Goal: Task Accomplishment & Management: Manage account settings

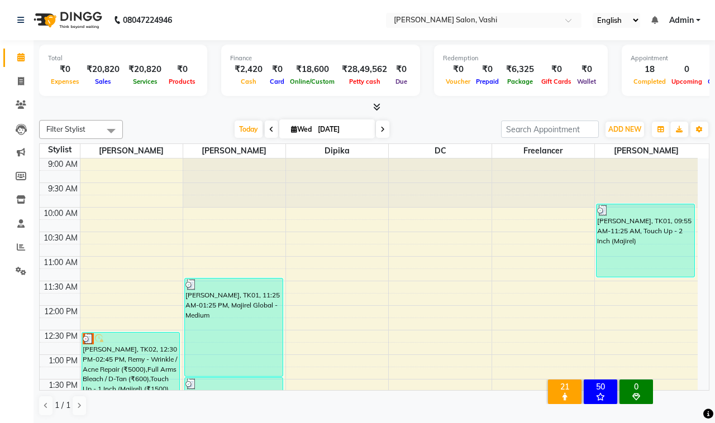
scroll to position [442, 0]
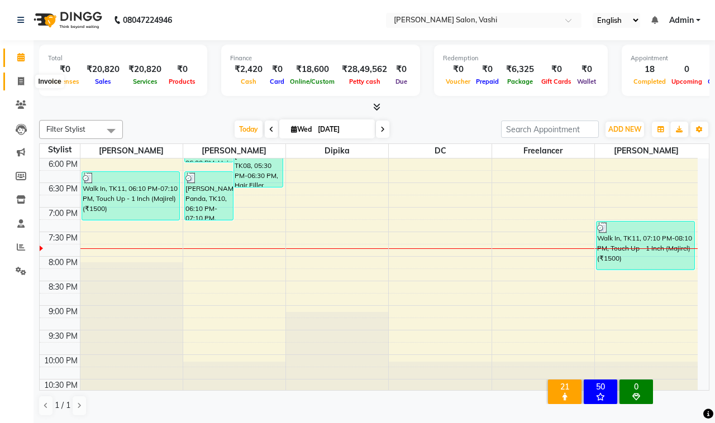
click at [20, 79] on icon at bounding box center [21, 81] width 6 height 8
select select "695"
select select "service"
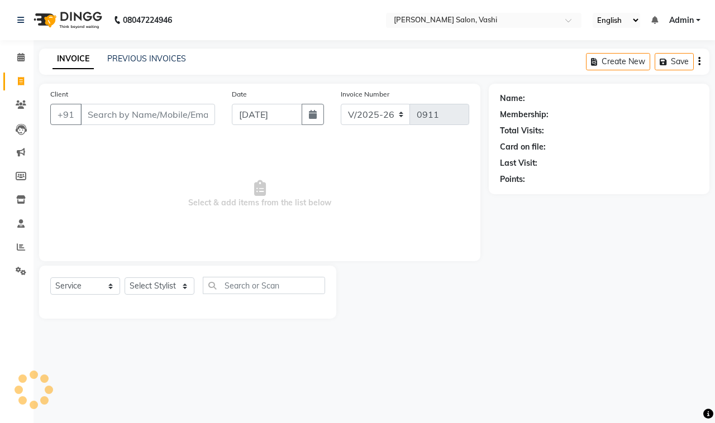
click at [144, 117] on input "Client" at bounding box center [147, 114] width 135 height 21
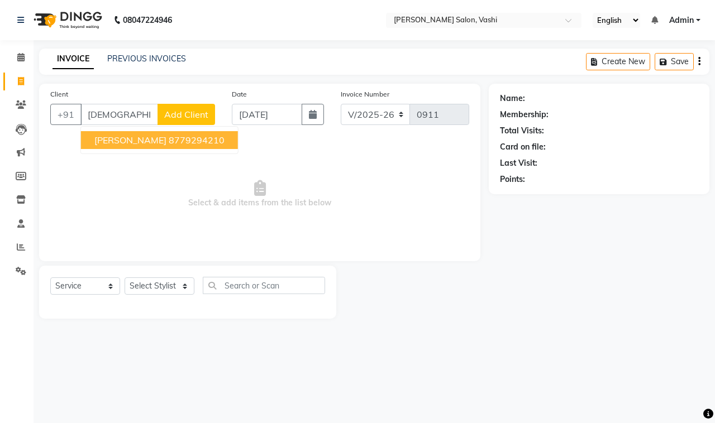
click at [169, 140] on ngb-highlight "8779294210" at bounding box center [197, 140] width 56 height 11
type input "8779294210"
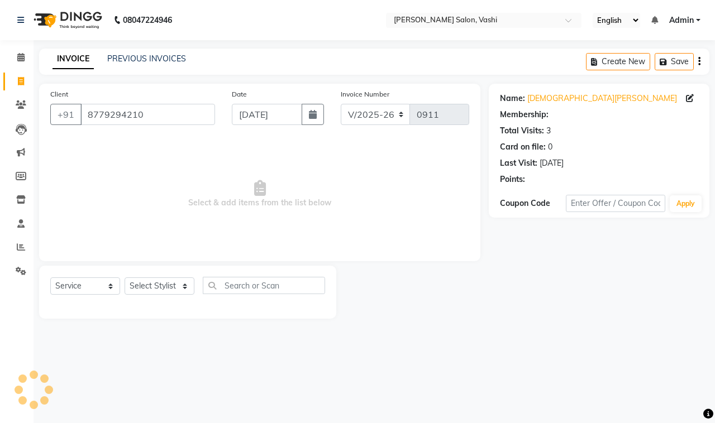
select select "1: Object"
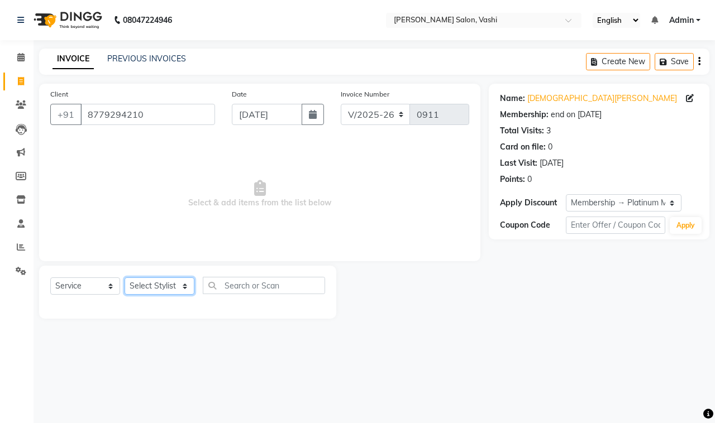
click at [160, 283] on select "Select Stylist DC Dipika Freelancer Hasan Rehan Salmani Vinith Zoya Shaikh" at bounding box center [160, 286] width 70 height 17
select select "85000"
click at [125, 278] on select "Select Stylist DC Dipika Freelancer Hasan Rehan Salmani Vinith Zoya Shaikh" at bounding box center [160, 286] width 70 height 17
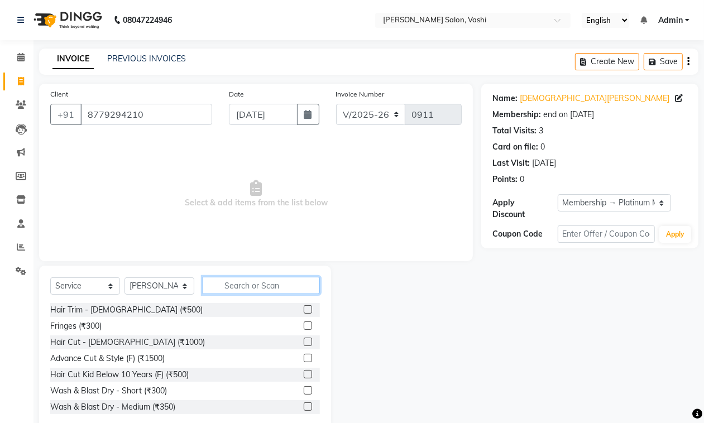
click at [243, 286] on input "text" at bounding box center [261, 285] width 117 height 17
type input "cut"
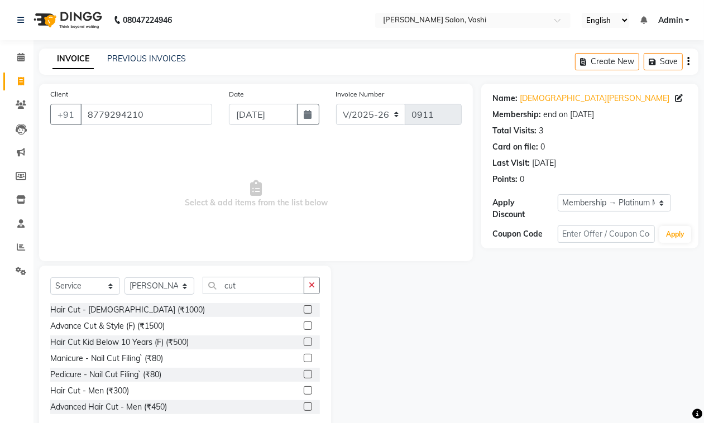
click at [304, 388] on label at bounding box center [308, 390] width 8 height 8
click at [304, 388] on input "checkbox" at bounding box center [307, 391] width 7 height 7
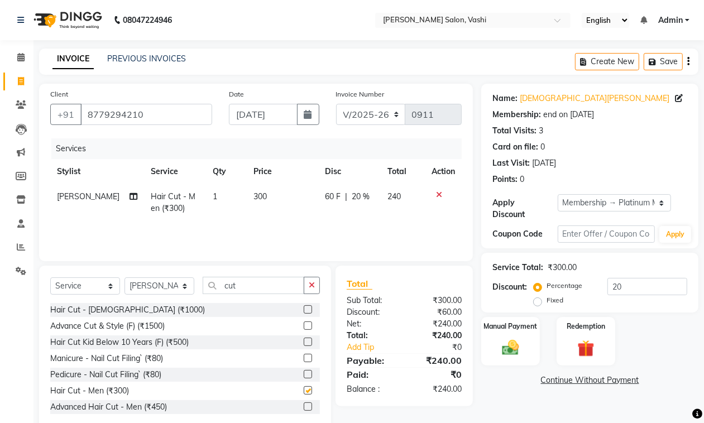
checkbox input "false"
click at [509, 347] on img at bounding box center [510, 348] width 28 height 20
click at [568, 377] on span "GPay" at bounding box center [573, 381] width 23 height 13
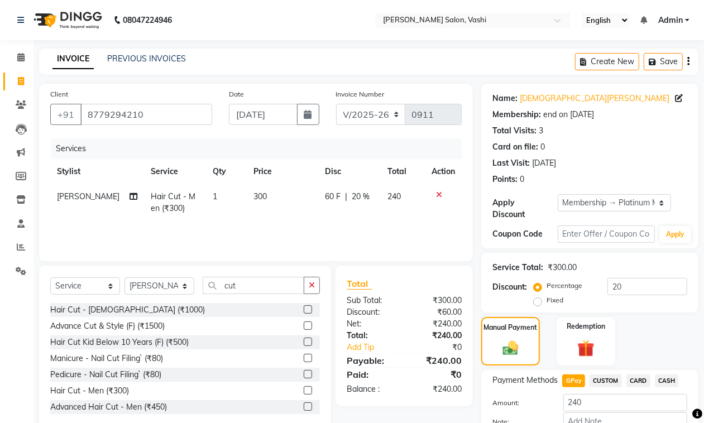
scroll to position [68, 0]
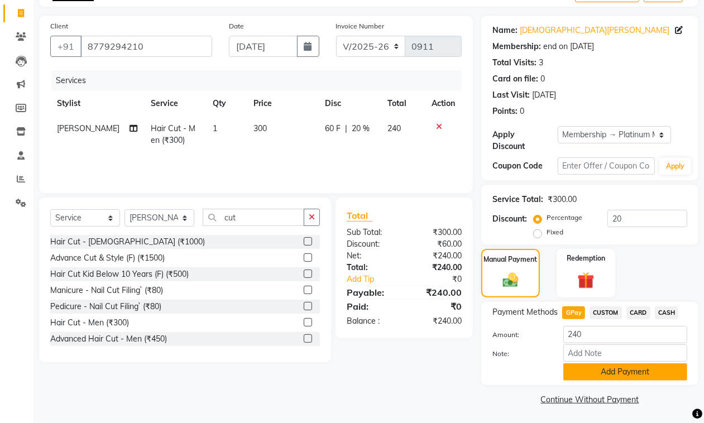
click at [587, 364] on button "Add Payment" at bounding box center [625, 372] width 124 height 17
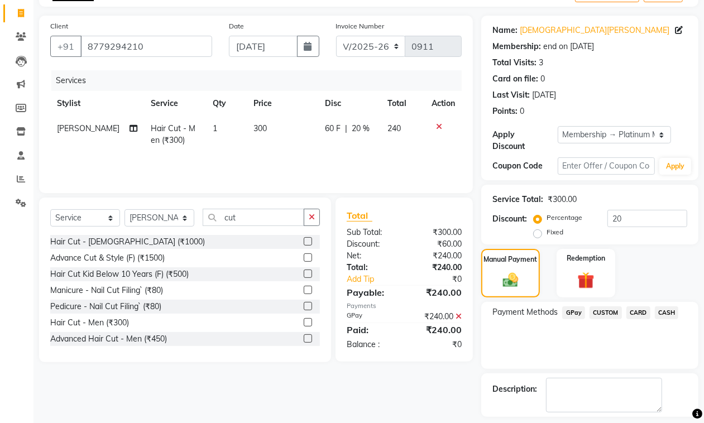
scroll to position [116, 0]
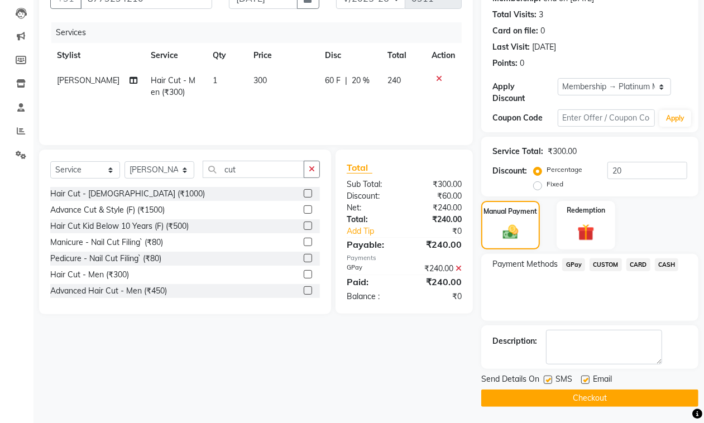
click at [548, 380] on label at bounding box center [548, 380] width 8 height 8
click at [548, 380] on input "checkbox" at bounding box center [547, 380] width 7 height 7
checkbox input "false"
drag, startPoint x: 590, startPoint y: 380, endPoint x: 582, endPoint y: 380, distance: 7.3
click at [586, 380] on div "Email" at bounding box center [601, 381] width 40 height 14
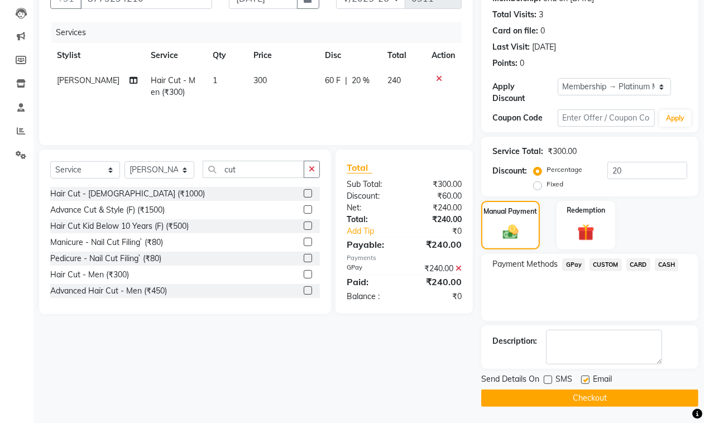
click at [582, 380] on label at bounding box center [585, 380] width 8 height 8
click at [582, 380] on input "checkbox" at bounding box center [584, 380] width 7 height 7
checkbox input "false"
click at [588, 396] on button "Checkout" at bounding box center [589, 398] width 217 height 17
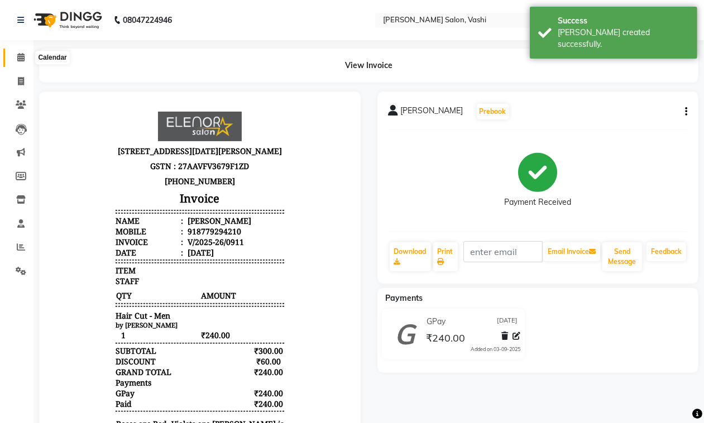
click at [20, 59] on icon at bounding box center [20, 57] width 7 height 8
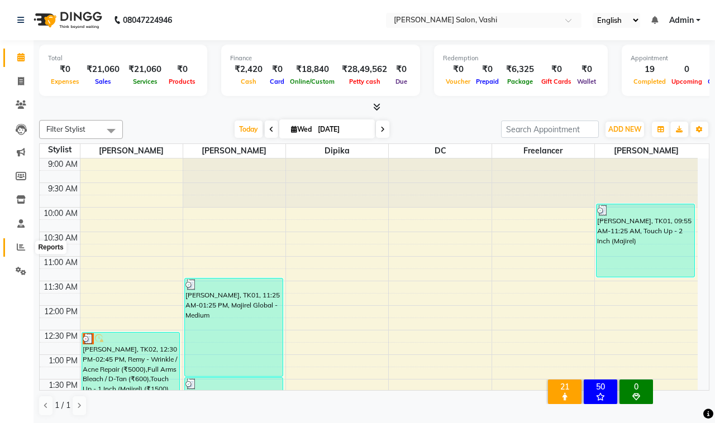
click at [20, 252] on span at bounding box center [21, 247] width 20 height 13
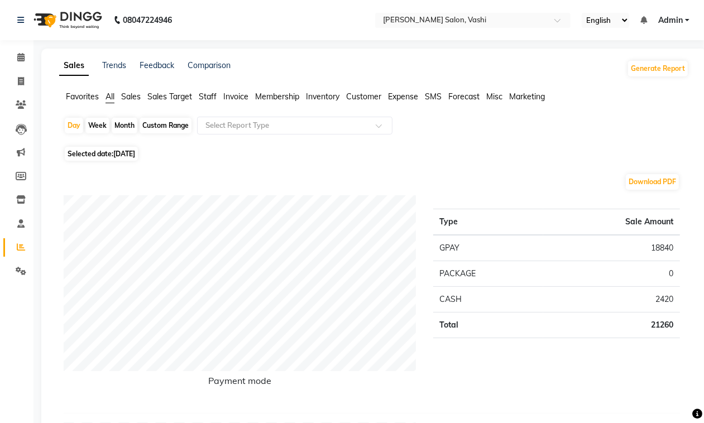
click at [127, 123] on div "Month" at bounding box center [125, 126] width 26 height 16
select select "9"
select select "2025"
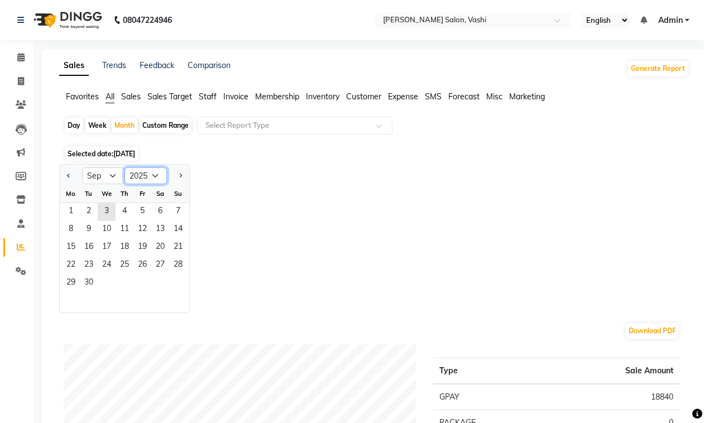
click at [149, 183] on select "2015 2016 2017 2018 2019 2020 2021 2022 2023 2024 2025 2026 2027 2028 2029 2030…" at bounding box center [146, 176] width 42 height 17
click at [176, 128] on div "Custom Range" at bounding box center [166, 126] width 52 height 16
select select "9"
select select "2025"
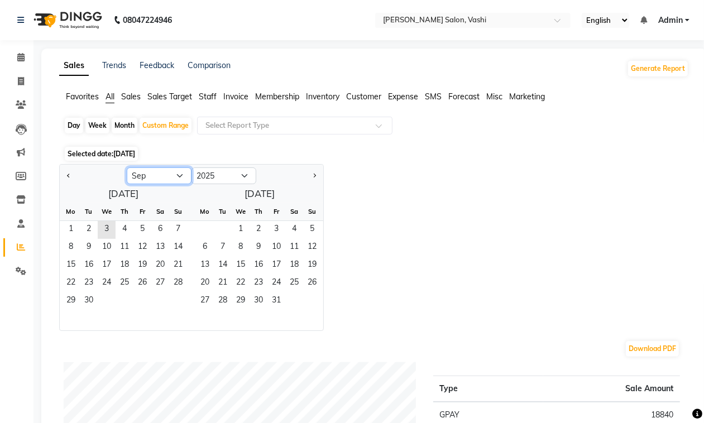
click at [162, 179] on select "Jan Feb Mar Apr May Jun Jul Aug Sep Oct Nov Dec" at bounding box center [159, 176] width 65 height 17
click at [127, 168] on select "Jan Feb Mar Apr May Jun Jul Aug Sep Oct Nov Dec" at bounding box center [159, 176] width 65 height 17
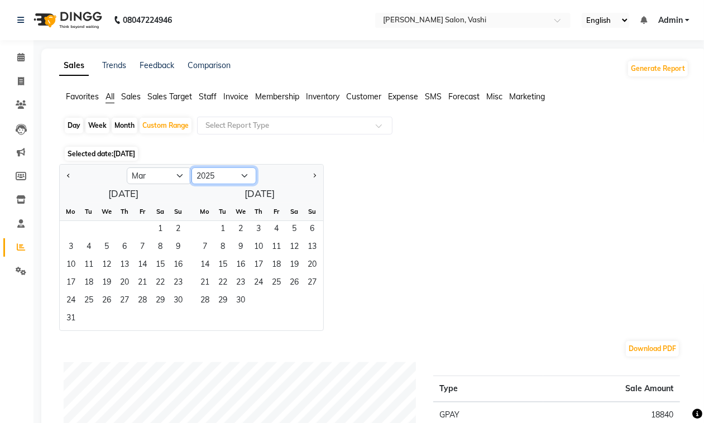
click at [219, 179] on select "2015 2016 2017 2018 2019 2020 2021 2022 2023 2024 2025 2026 2027 2028 2029 2030…" at bounding box center [224, 176] width 65 height 17
click at [169, 179] on select "Jan Feb Mar Apr May Jun Jul Aug Sep Oct Nov Dec" at bounding box center [159, 176] width 65 height 17
select select "4"
click at [127, 168] on select "Jan Feb Mar Apr May Jun Jul Aug Sep Oct Nov Dec" at bounding box center [159, 176] width 65 height 17
click at [87, 233] on span "1" at bounding box center [89, 230] width 18 height 18
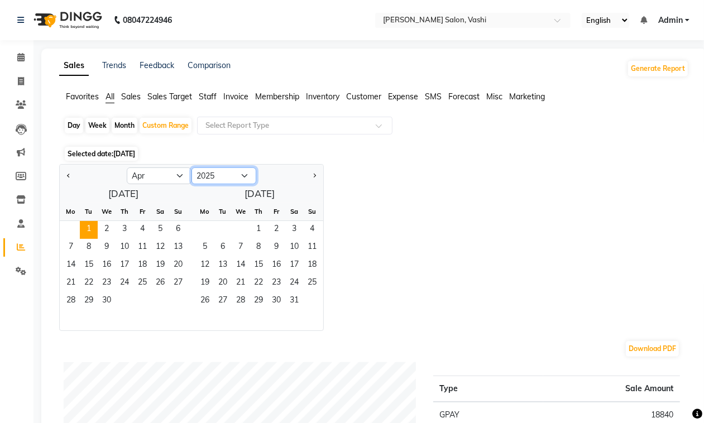
click at [222, 177] on select "2015 2016 2017 2018 2019 2020 2021 2022 2023 2024 2025 2026 2027 2028 2029 2030…" at bounding box center [224, 176] width 65 height 17
select select "2024"
click at [192, 168] on select "2015 2016 2017 2018 2019 2020 2021 2022 2023 2024 2025 2026 2027 2028 2029 2030…" at bounding box center [224, 176] width 65 height 17
click at [314, 179] on button "Next month" at bounding box center [314, 176] width 9 height 18
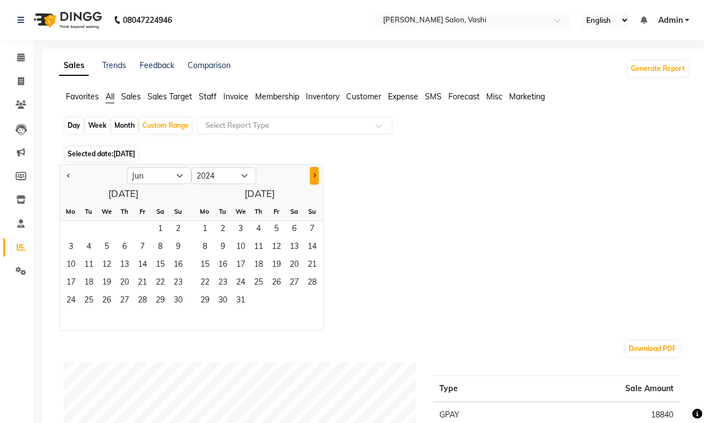
click at [314, 179] on button "Next month" at bounding box center [314, 176] width 9 height 18
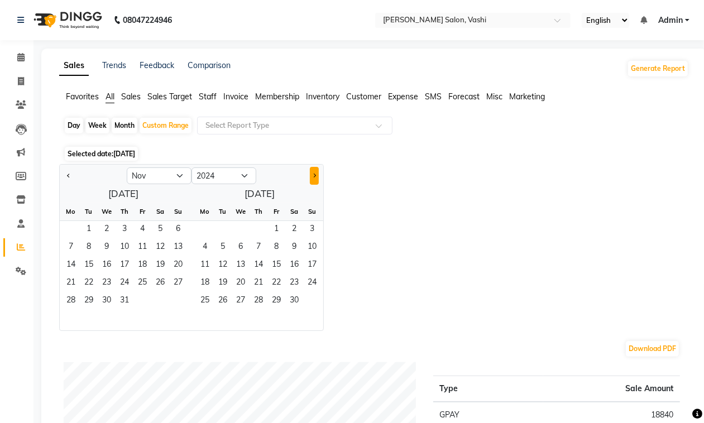
click at [314, 179] on button "Next month" at bounding box center [314, 176] width 9 height 18
select select "1"
select select "2025"
click at [314, 179] on button "Next month" at bounding box center [314, 176] width 9 height 18
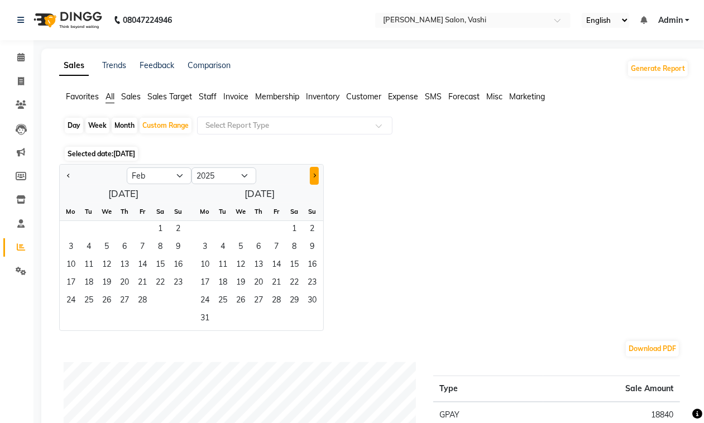
click at [314, 179] on button "Next month" at bounding box center [314, 176] width 9 height 18
select select "3"
click at [70, 319] on span "31" at bounding box center [71, 319] width 18 height 18
click at [487, 253] on div "Jan Feb Mar Apr May Jun Jul Aug Sep Oct Nov Dec 2015 2016 2017 2018 2019 2020 2…" at bounding box center [374, 247] width 630 height 167
click at [169, 126] on div "Custom Range" at bounding box center [166, 126] width 52 height 16
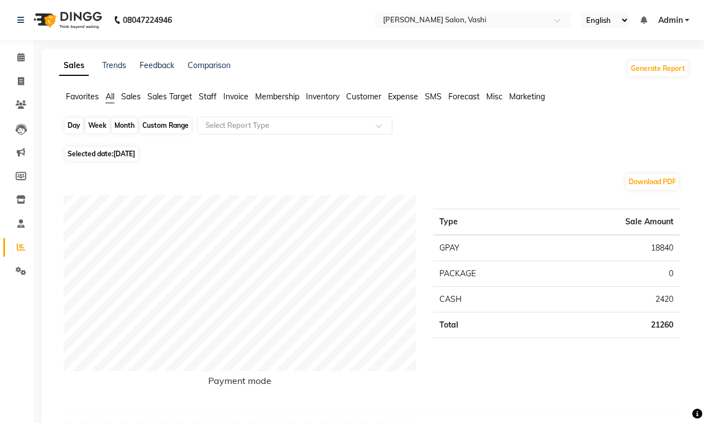
click at [169, 126] on div "Custom Range" at bounding box center [166, 126] width 52 height 16
select select "3"
select select "2025"
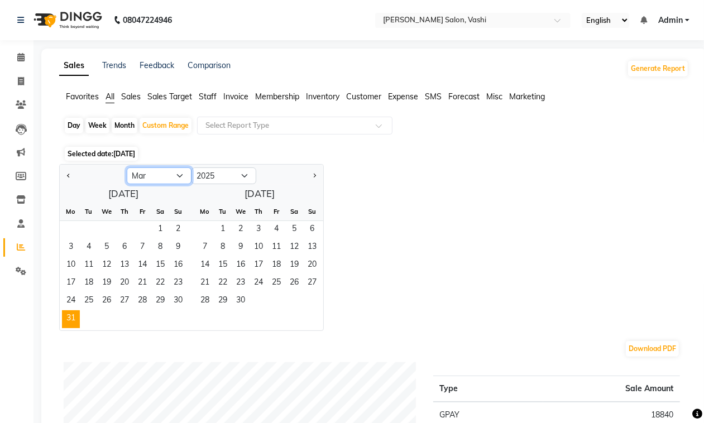
click at [172, 182] on select "Jan Feb Mar Apr May Jun Jul Aug Sep Oct Nov Dec" at bounding box center [159, 176] width 65 height 17
select select "4"
click at [127, 168] on select "Jan Feb Mar Apr May Jun Jul Aug Sep Oct Nov Dec" at bounding box center [159, 176] width 65 height 17
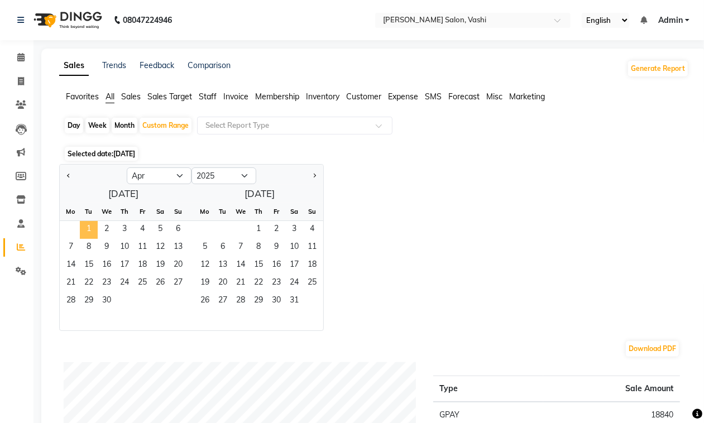
click at [85, 228] on span "1" at bounding box center [89, 230] width 18 height 18
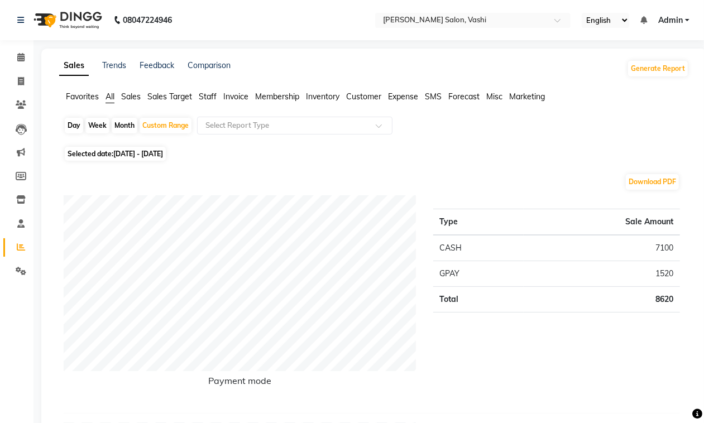
click at [218, 174] on div "Download PDF" at bounding box center [372, 182] width 616 height 18
click at [152, 154] on span "31-03-2025 - 01-04-2025" at bounding box center [138, 154] width 50 height 8
select select "3"
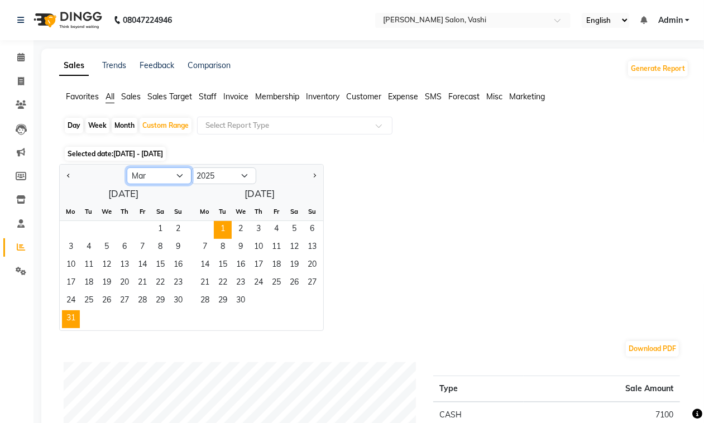
click at [156, 176] on select "Jan Feb Mar Apr May Jun Jul Aug Sep Oct Nov Dec" at bounding box center [159, 176] width 65 height 17
click at [227, 177] on select "2015 2016 2017 2018 2019 2020 2021 2022 2023 2024 2025 2026 2027 2028 2029 2030…" at bounding box center [224, 176] width 65 height 17
select select "2024"
click at [192, 168] on select "2015 2016 2017 2018 2019 2020 2021 2022 2023 2024 2025 2026 2027 2028 2029 2030…" at bounding box center [224, 176] width 65 height 17
click at [204, 230] on span "1" at bounding box center [205, 230] width 18 height 18
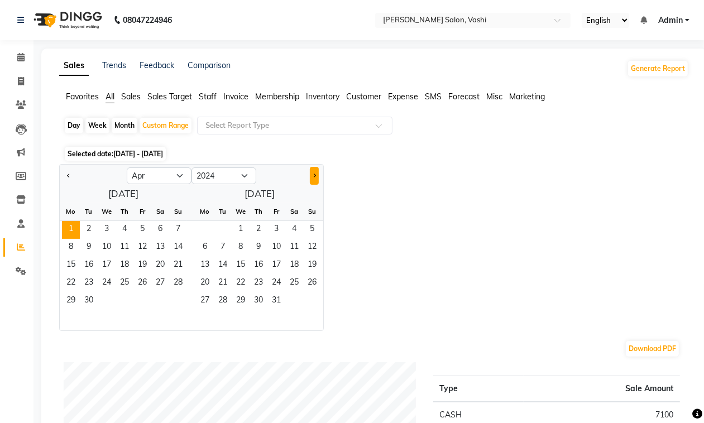
click at [314, 177] on span "Next month" at bounding box center [314, 175] width 4 height 4
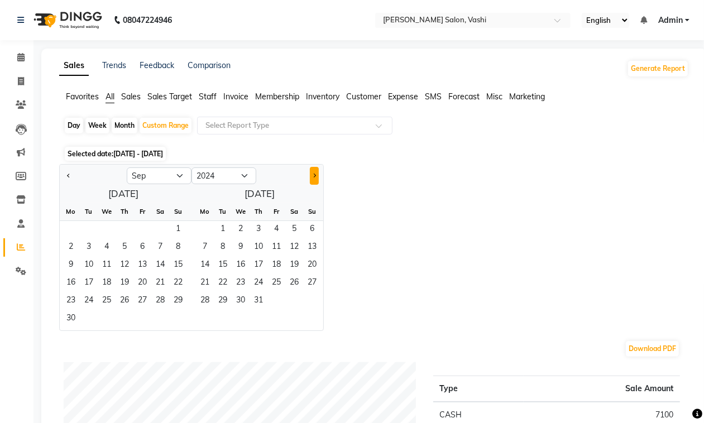
click at [314, 177] on span "Next month" at bounding box center [314, 175] width 4 height 4
select select "1"
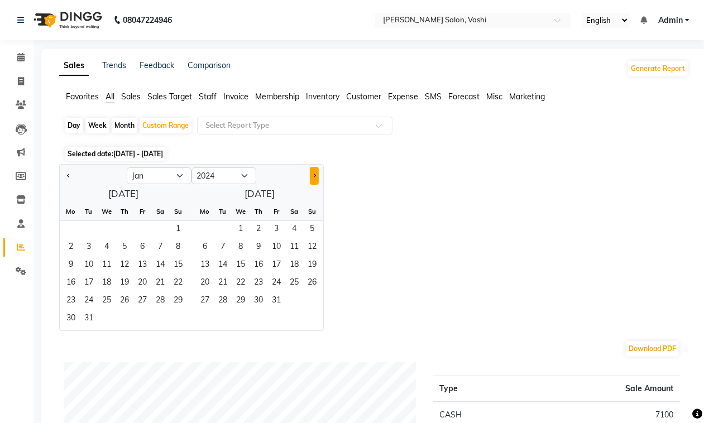
select select "2025"
click at [314, 177] on span "Next month" at bounding box center [314, 175] width 4 height 4
select select "3"
click at [77, 324] on span "31" at bounding box center [71, 319] width 18 height 18
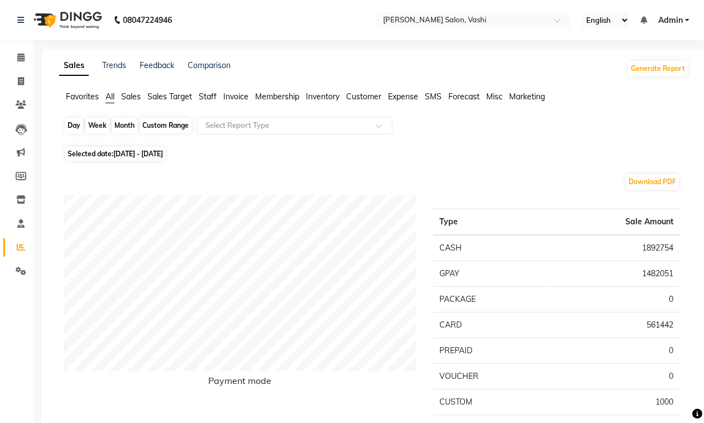
click at [169, 123] on div "Custom Range" at bounding box center [166, 126] width 52 height 16
select select "4"
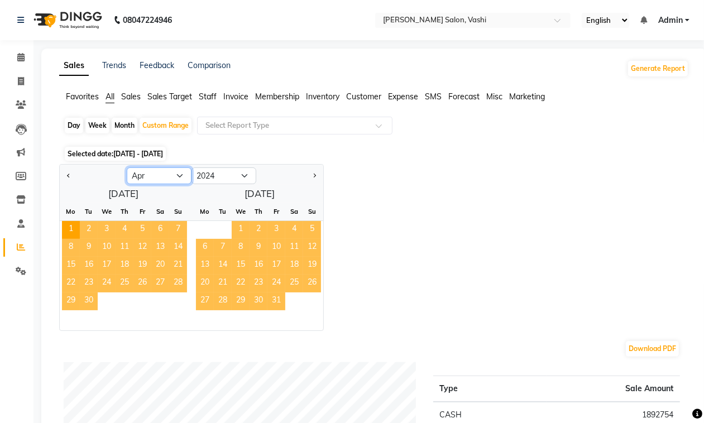
click at [176, 177] on select "Jan Feb Mar Apr May Jun Jul Aug Sep Oct Nov Dec" at bounding box center [159, 176] width 65 height 17
click at [240, 176] on select "2014 2015 2016 2017 2018 2019 2020 2021 2022 2023 2024 2025 2026 2027 2028 2029…" at bounding box center [224, 176] width 65 height 17
select select "2023"
click at [192, 168] on select "2014 2015 2016 2017 2018 2019 2020 2021 2022 2023 2024 2025 2026 2027 2028 2029…" at bounding box center [224, 176] width 65 height 17
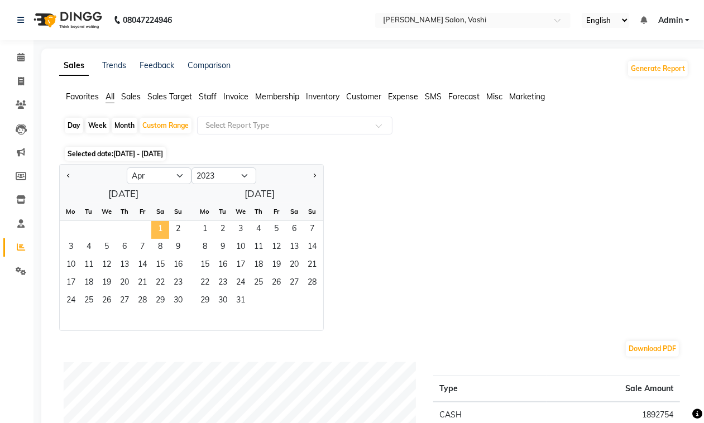
click at [159, 227] on span "1" at bounding box center [160, 230] width 18 height 18
click at [316, 179] on button "Next month" at bounding box center [314, 176] width 9 height 18
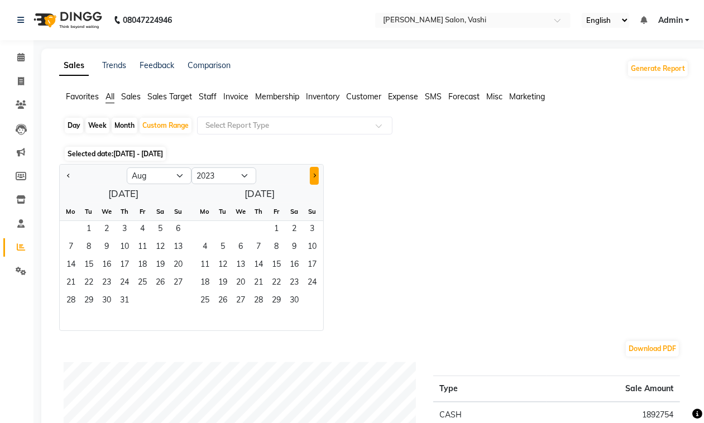
click at [316, 179] on button "Next month" at bounding box center [314, 176] width 9 height 18
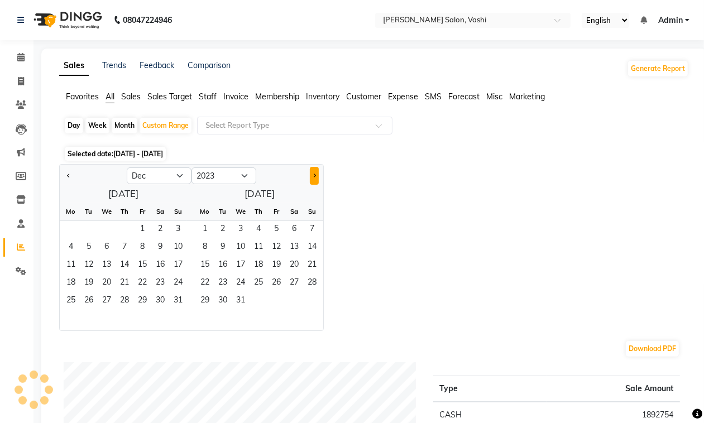
select select "1"
select select "2024"
click at [316, 179] on button "Next month" at bounding box center [314, 176] width 9 height 18
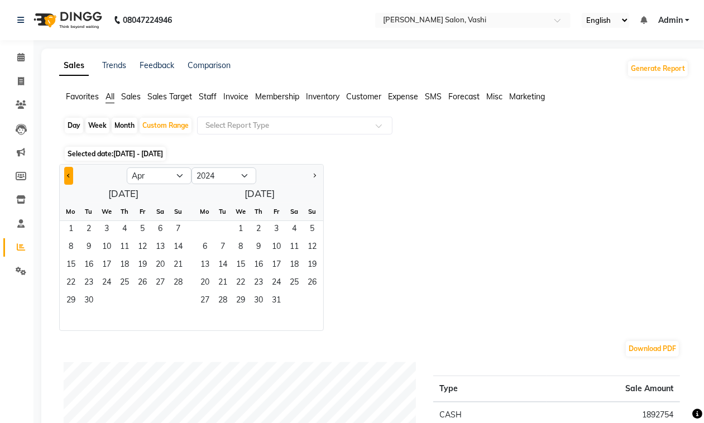
click at [69, 177] on span "Previous month" at bounding box center [69, 175] width 4 height 4
select select "3"
click at [173, 300] on span "31" at bounding box center [178, 302] width 18 height 18
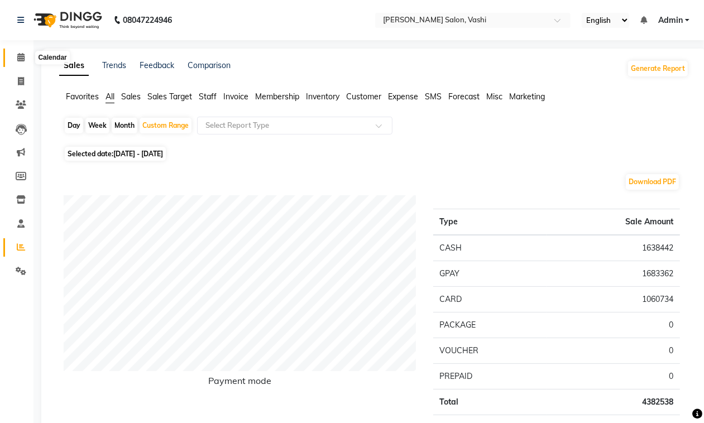
click at [15, 54] on span at bounding box center [21, 57] width 20 height 13
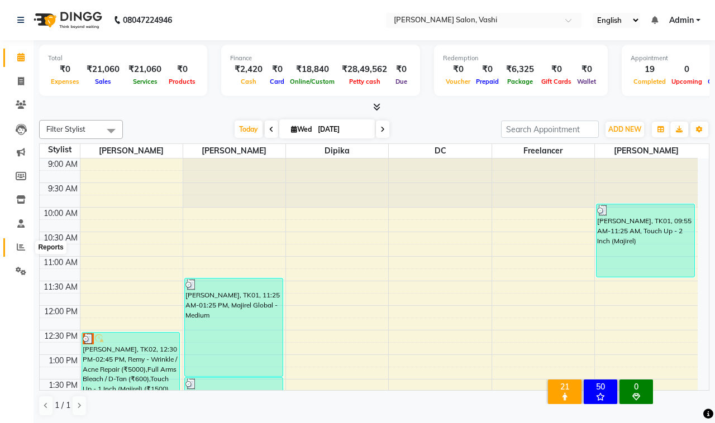
click at [17, 247] on icon at bounding box center [21, 247] width 8 height 8
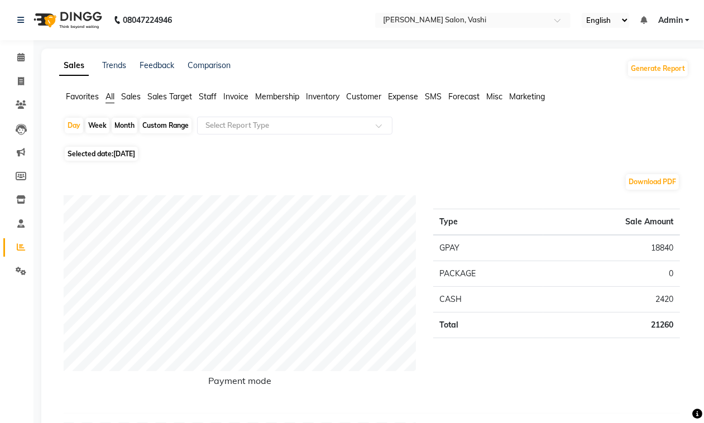
click at [165, 121] on div "Custom Range" at bounding box center [166, 126] width 52 height 16
select select "9"
select select "2025"
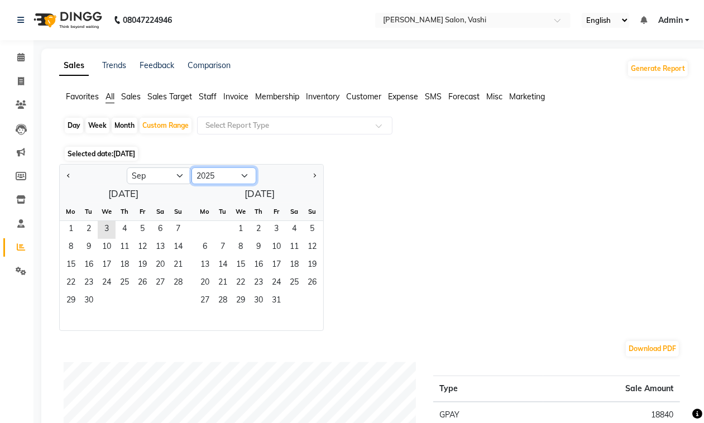
click at [233, 178] on select "2015 2016 2017 2018 2019 2020 2021 2022 2023 2024 2025 2026 2027 2028 2029 2030…" at bounding box center [224, 176] width 65 height 17
click at [179, 178] on select "Jan Feb Mar Apr May Jun Jul Aug Sep Oct Nov Dec" at bounding box center [159, 176] width 65 height 17
select select "4"
click at [127, 168] on select "Jan Feb Mar Apr May Jun Jul Aug Sep Oct Nov Dec" at bounding box center [159, 176] width 65 height 17
click at [233, 174] on select "2015 2016 2017 2018 2019 2020 2021 2022 2023 2024 2025 2026 2027 2028 2029 2030…" at bounding box center [224, 176] width 65 height 17
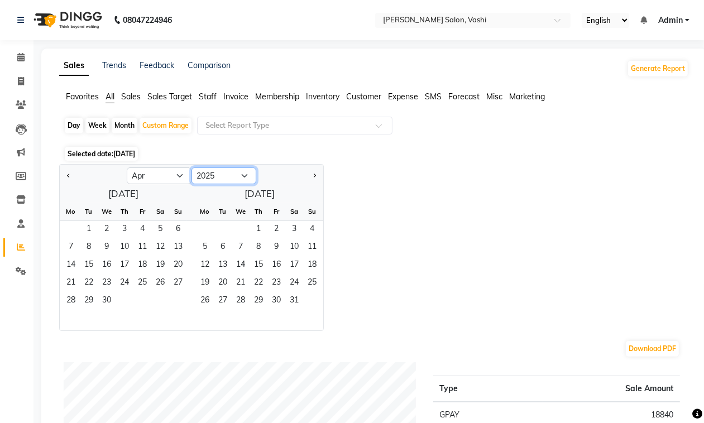
select select "2022"
click at [192, 168] on select "2015 2016 2017 2018 2019 2020 2021 2022 2023 2024 2025 2026 2027 2028 2029 2030…" at bounding box center [224, 176] width 65 height 17
click at [140, 230] on span "1" at bounding box center [142, 230] width 18 height 18
click at [313, 179] on button "Next month" at bounding box center [314, 176] width 9 height 18
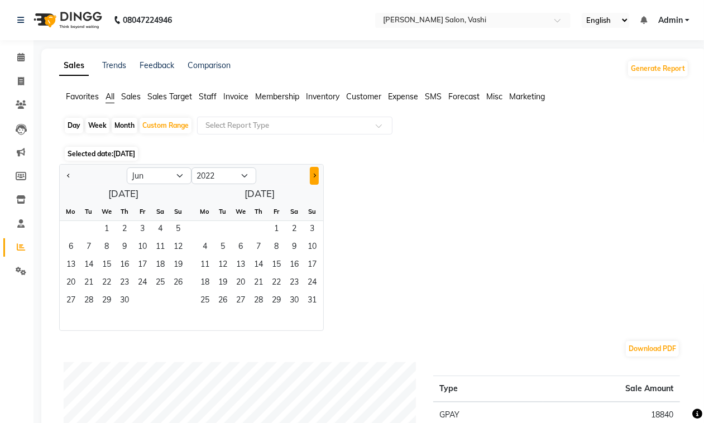
click at [313, 179] on button "Next month" at bounding box center [314, 176] width 9 height 18
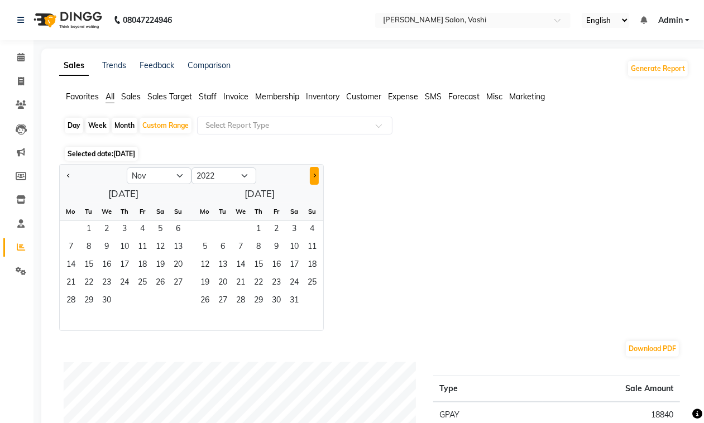
click at [313, 179] on button "Next month" at bounding box center [314, 176] width 9 height 18
select select "1"
select select "2023"
click at [313, 179] on button "Next month" at bounding box center [314, 176] width 9 height 18
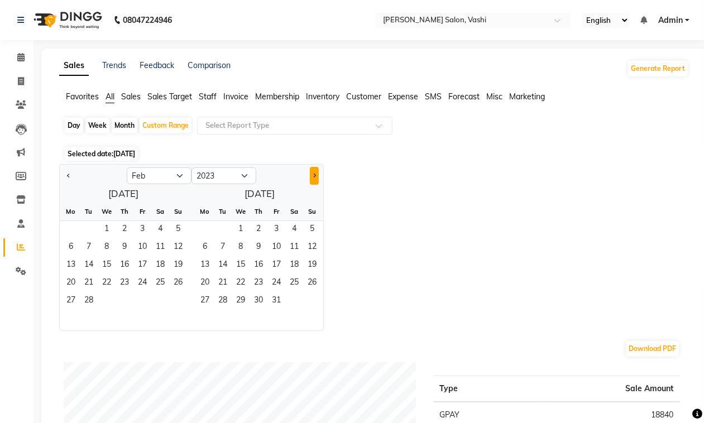
click at [313, 179] on button "Next month" at bounding box center [314, 176] width 9 height 18
select select "3"
click at [142, 300] on span "31" at bounding box center [142, 302] width 18 height 18
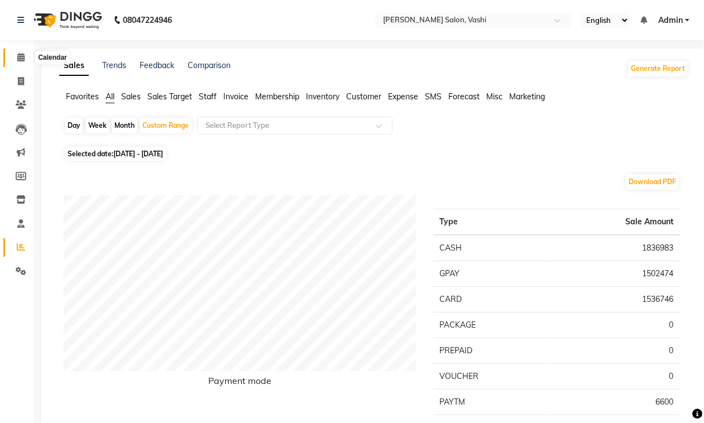
click at [14, 57] on span at bounding box center [21, 57] width 20 height 13
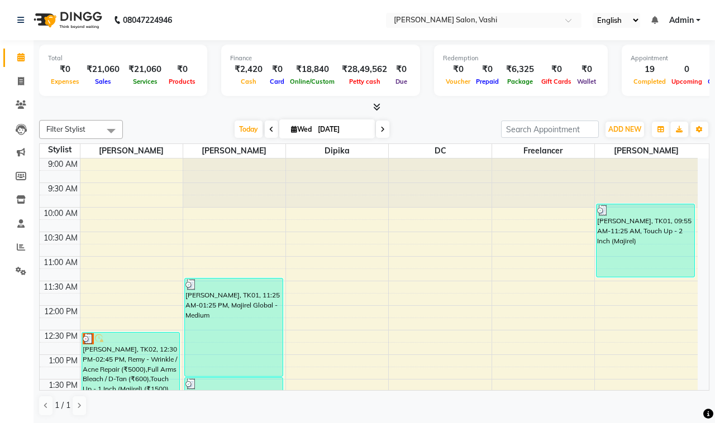
scroll to position [464, 0]
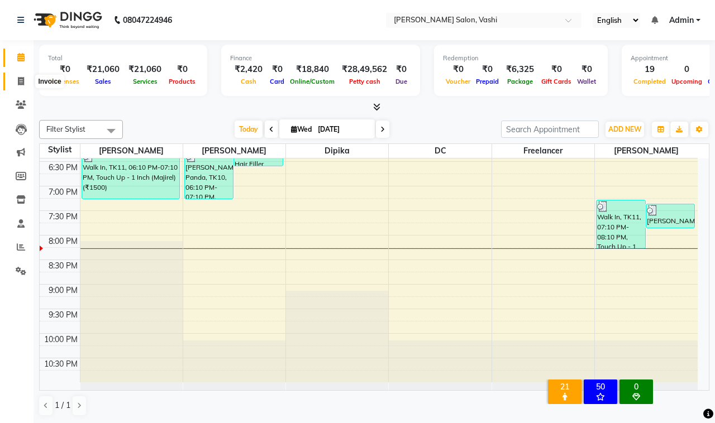
click at [18, 83] on icon at bounding box center [21, 81] width 6 height 8
select select "service"
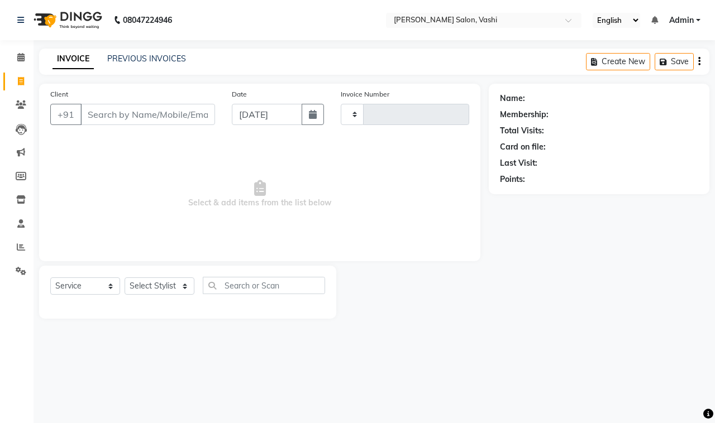
type input "0912"
select select "695"
click at [121, 118] on input "Client" at bounding box center [147, 114] width 135 height 21
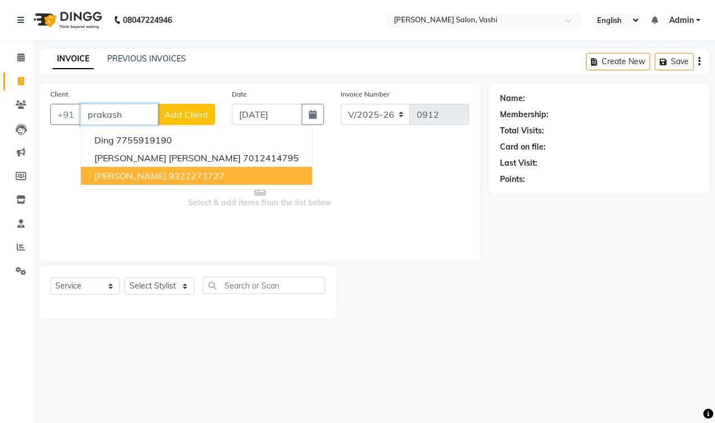
click at [145, 174] on span "[PERSON_NAME]" at bounding box center [130, 175] width 72 height 11
type input "9322273727"
select select "1: Object"
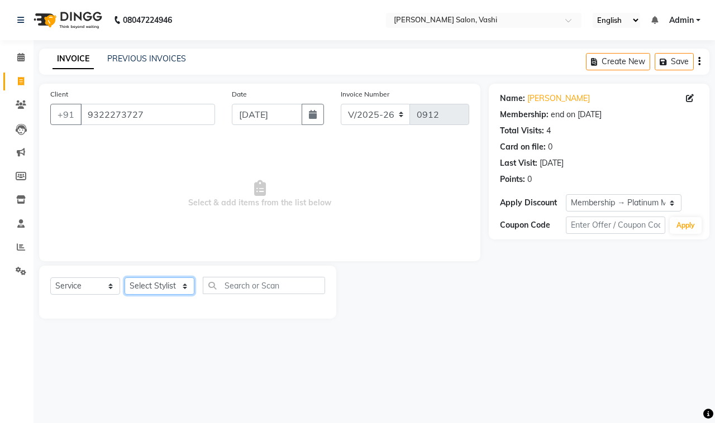
click at [169, 286] on select "Select Stylist DC Dipika Freelancer Hasan Rehan Salmani Vinith Zoya Shaikh" at bounding box center [160, 286] width 70 height 17
click at [163, 105] on input "9322273727" at bounding box center [147, 114] width 135 height 21
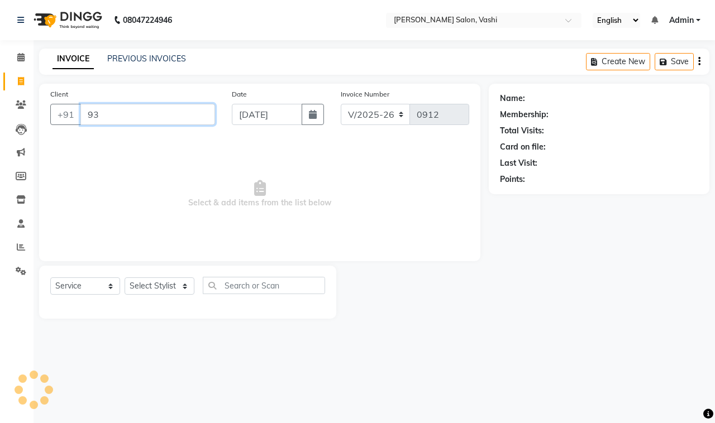
type input "9"
type input "o"
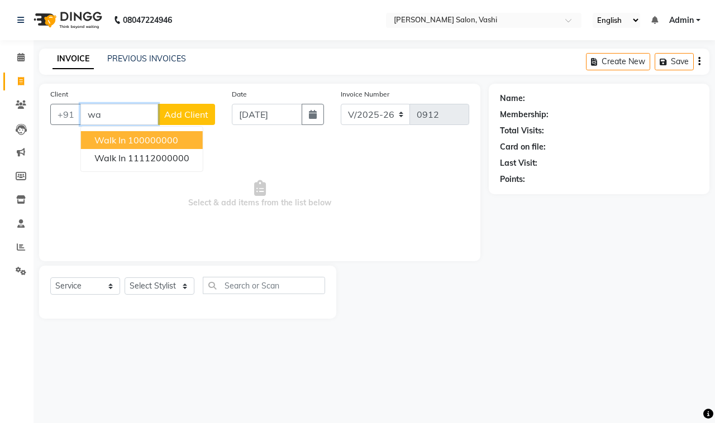
type input "w"
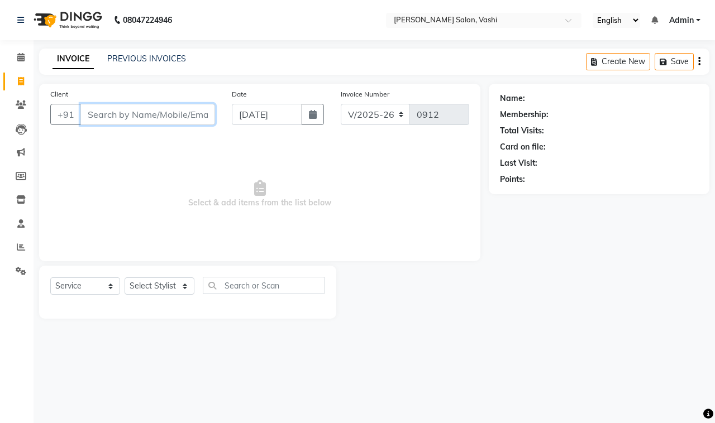
type input "p"
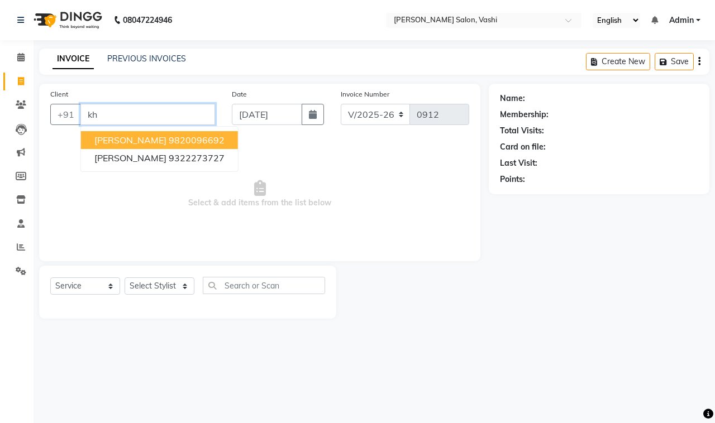
type input "k"
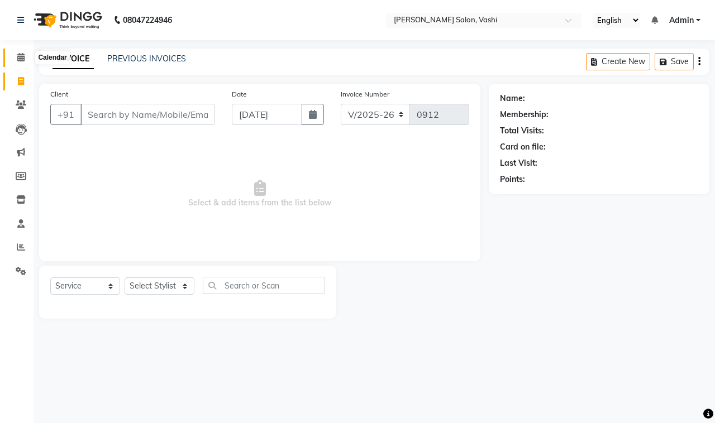
click at [23, 60] on icon at bounding box center [20, 57] width 7 height 8
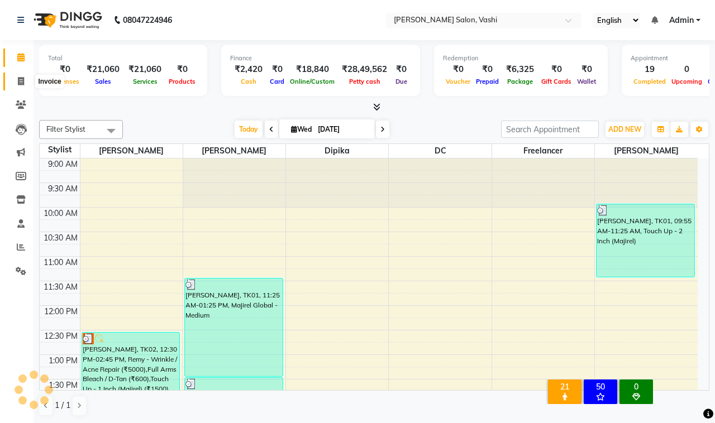
click at [22, 83] on icon at bounding box center [21, 81] width 6 height 8
select select "695"
select select "service"
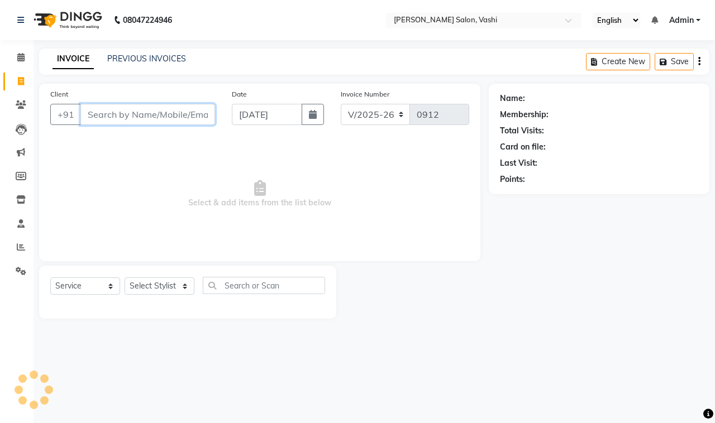
click at [123, 112] on input "Client" at bounding box center [147, 114] width 135 height 21
click at [23, 107] on icon at bounding box center [21, 105] width 11 height 8
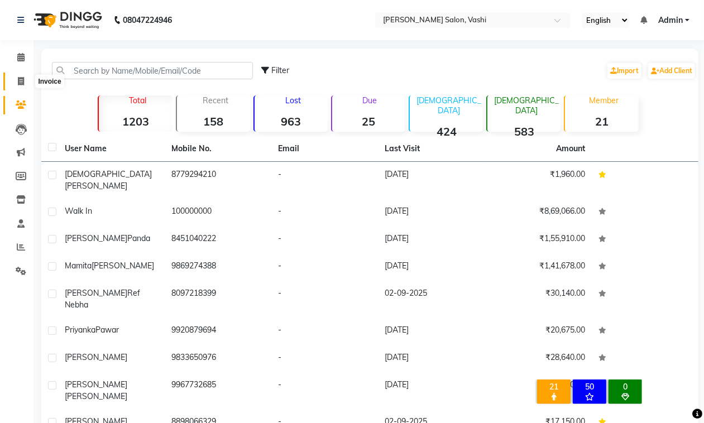
click at [22, 84] on icon at bounding box center [21, 81] width 6 height 8
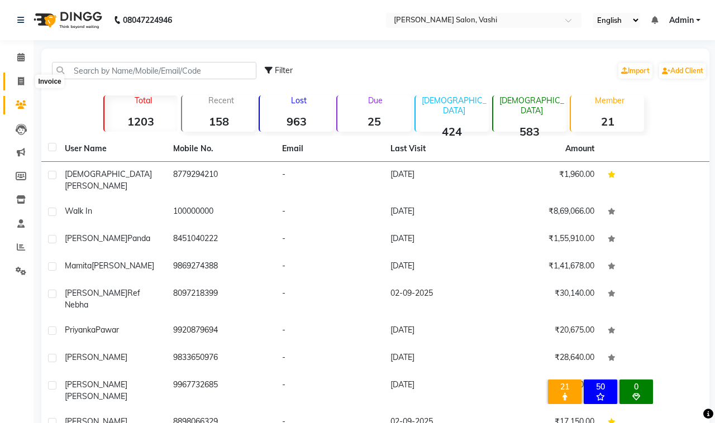
select select "service"
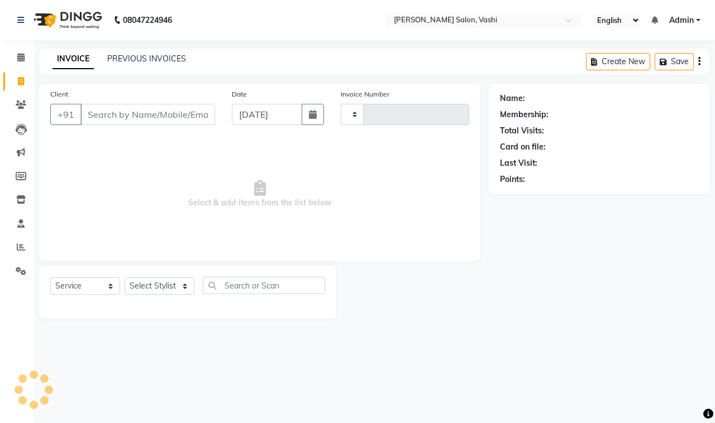
type input "0912"
select select "695"
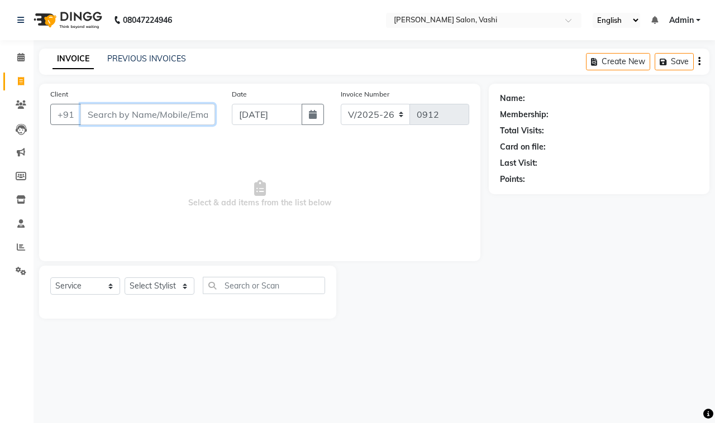
click at [106, 110] on input "Client" at bounding box center [147, 114] width 135 height 21
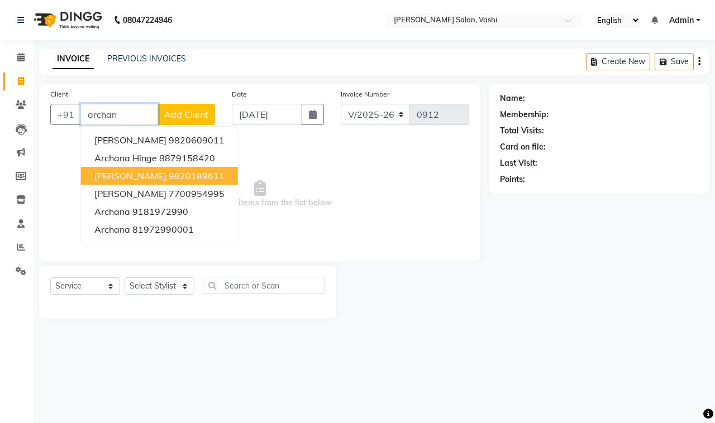
click at [159, 176] on span "ARCHANA AGARWAL" at bounding box center [130, 175] width 72 height 11
type input "9820189611"
select select "1: Object"
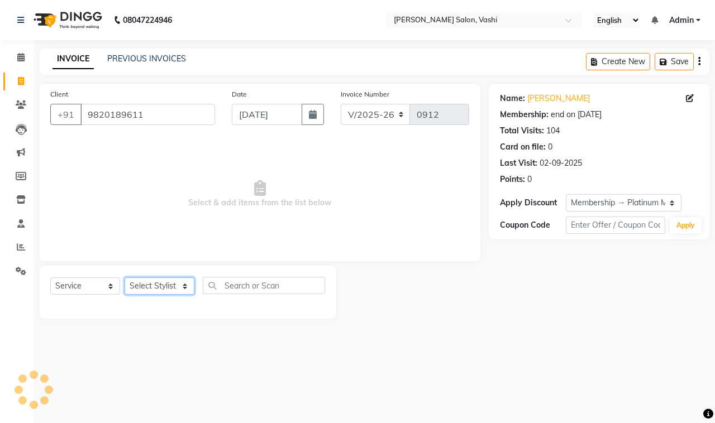
click at [172, 285] on select "Select Stylist DC Dipika Freelancer Hasan Rehan Salmani Vinith Zoya Shaikh" at bounding box center [160, 286] width 70 height 17
select select "10404"
click at [125, 278] on select "Select Stylist DC Dipika Freelancer Hasan Rehan Salmani Vinith Zoya Shaikh" at bounding box center [160, 286] width 70 height 17
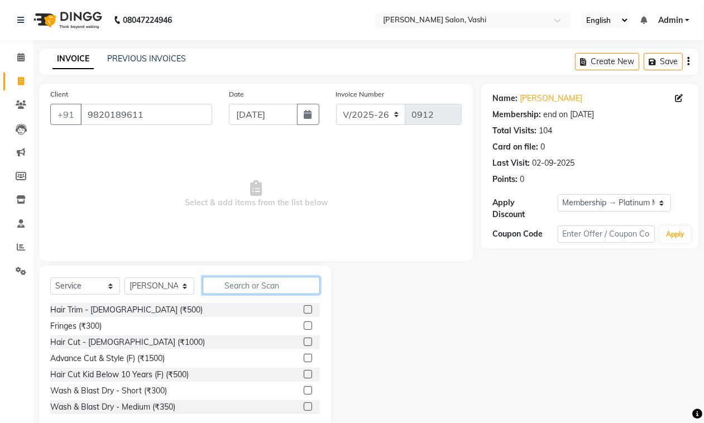
click at [260, 285] on input "text" at bounding box center [261, 285] width 117 height 17
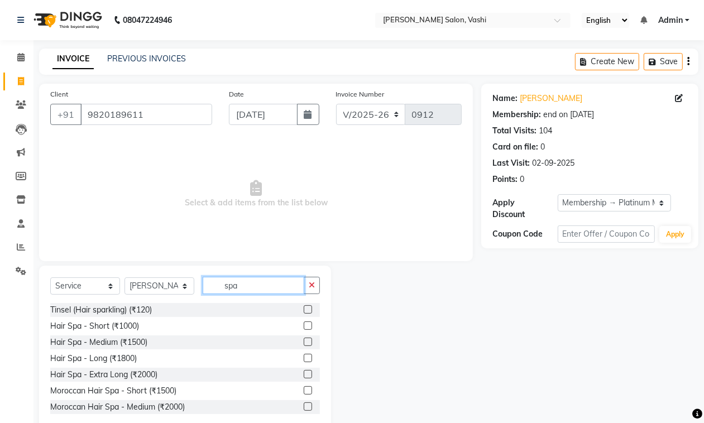
type input "spa"
click at [304, 342] on label at bounding box center [308, 342] width 8 height 8
click at [304, 342] on input "checkbox" at bounding box center [307, 342] width 7 height 7
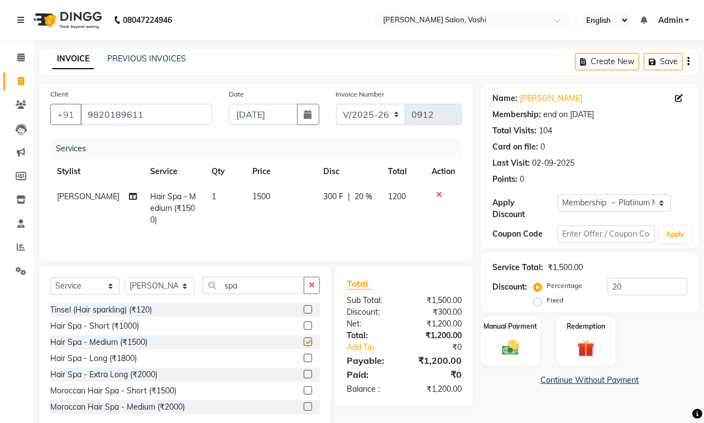
checkbox input "false"
click at [626, 289] on input "20" at bounding box center [648, 286] width 80 height 17
click at [506, 339] on img at bounding box center [510, 348] width 28 height 20
click at [575, 380] on span "GPay" at bounding box center [573, 381] width 23 height 13
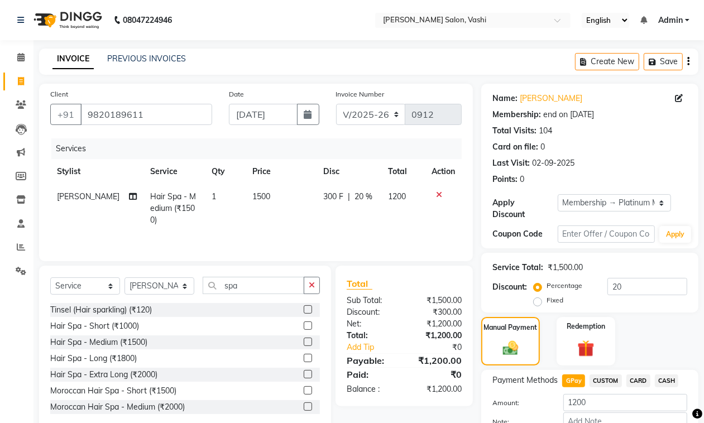
scroll to position [68, 0]
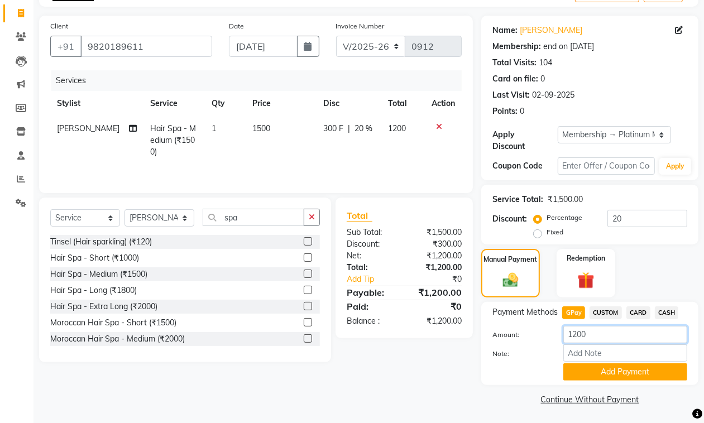
drag, startPoint x: 601, startPoint y: 334, endPoint x: 489, endPoint y: 328, distance: 112.4
click at [489, 328] on div "Amount: 1200" at bounding box center [590, 335] width 212 height 19
type input "200"
click at [634, 373] on button "Add Payment" at bounding box center [625, 372] width 124 height 17
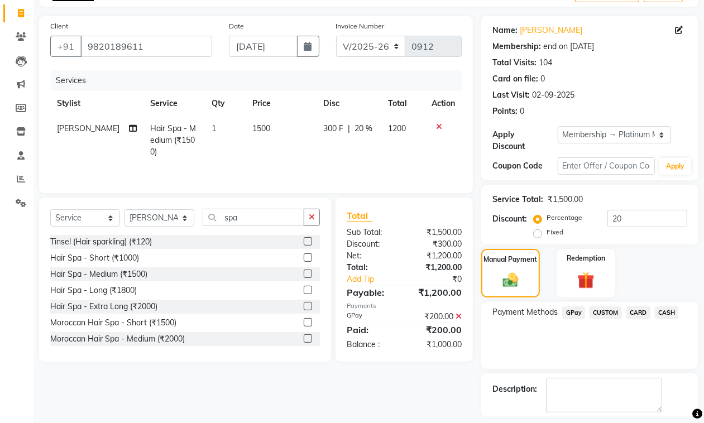
scroll to position [116, 0]
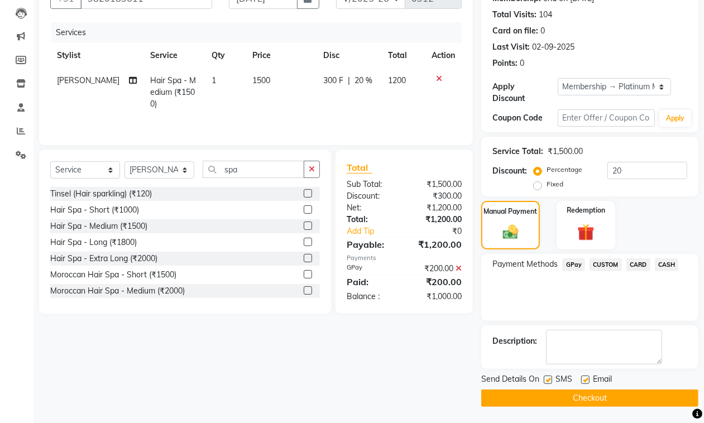
click at [666, 261] on span "CASH" at bounding box center [667, 265] width 24 height 13
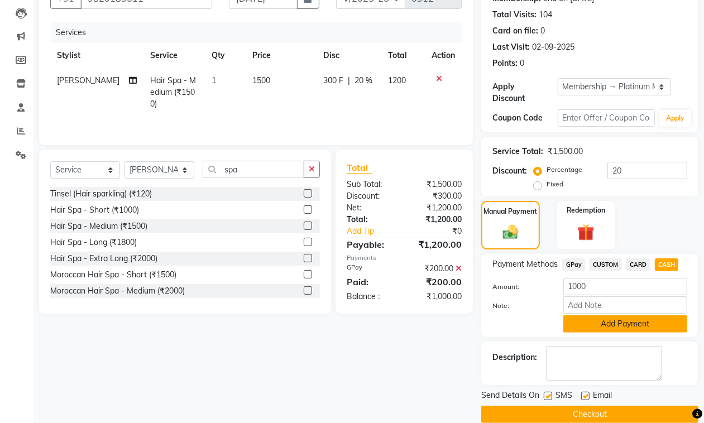
click at [596, 322] on button "Add Payment" at bounding box center [625, 324] width 124 height 17
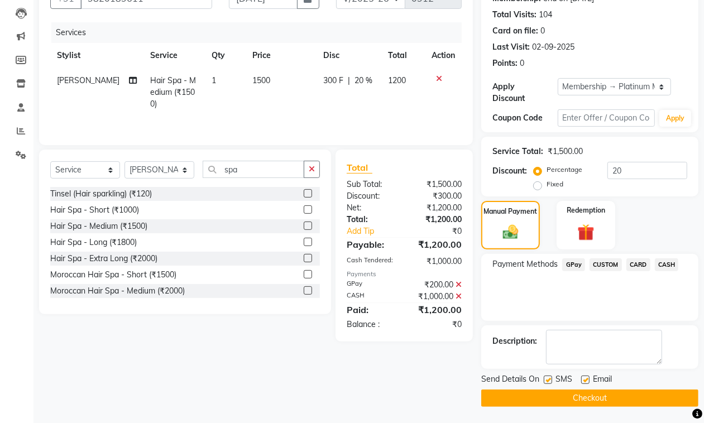
click at [551, 380] on label at bounding box center [548, 380] width 8 height 8
click at [551, 380] on input "checkbox" at bounding box center [547, 380] width 7 height 7
checkbox input "false"
click at [582, 380] on label at bounding box center [585, 380] width 8 height 8
click at [582, 380] on input "checkbox" at bounding box center [584, 380] width 7 height 7
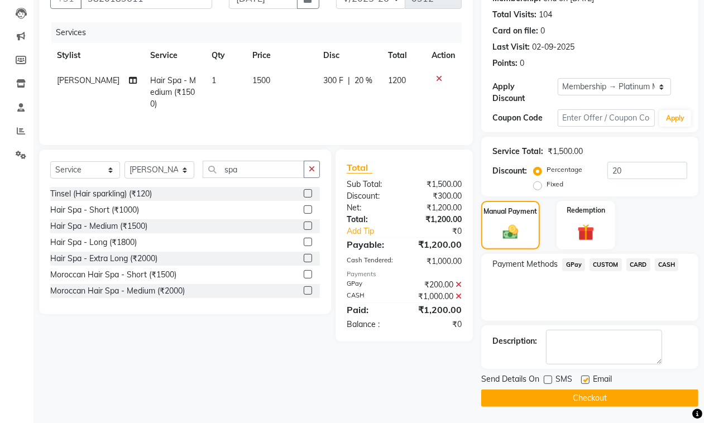
checkbox input "false"
click at [584, 397] on button "Checkout" at bounding box center [589, 398] width 217 height 17
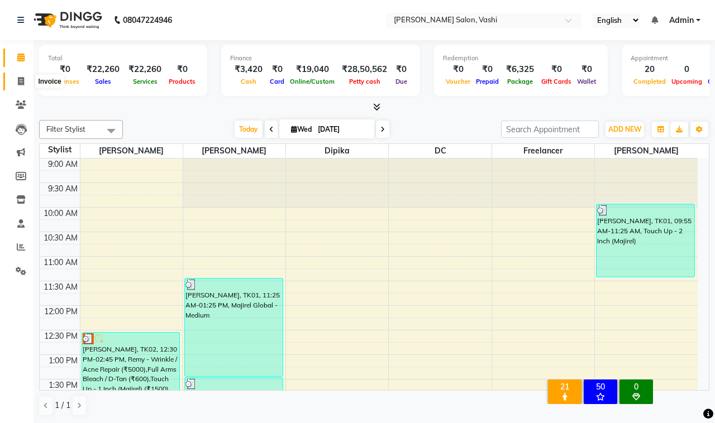
click at [21, 83] on icon at bounding box center [21, 81] width 6 height 8
select select "695"
select select "service"
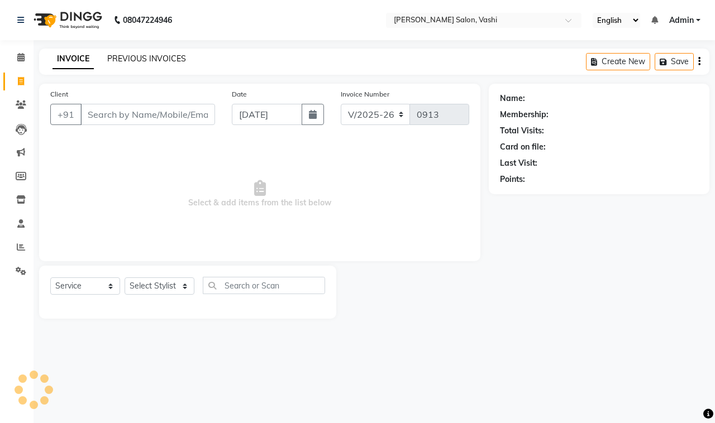
click at [164, 54] on link "PREVIOUS INVOICES" at bounding box center [146, 59] width 79 height 10
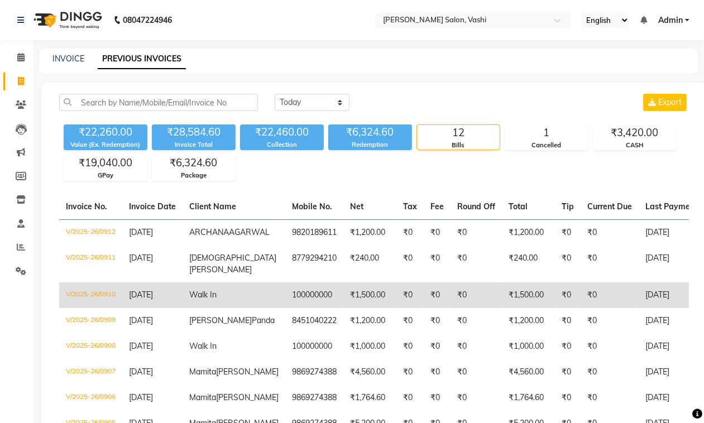
click at [343, 299] on td "₹1,500.00" at bounding box center [369, 296] width 53 height 26
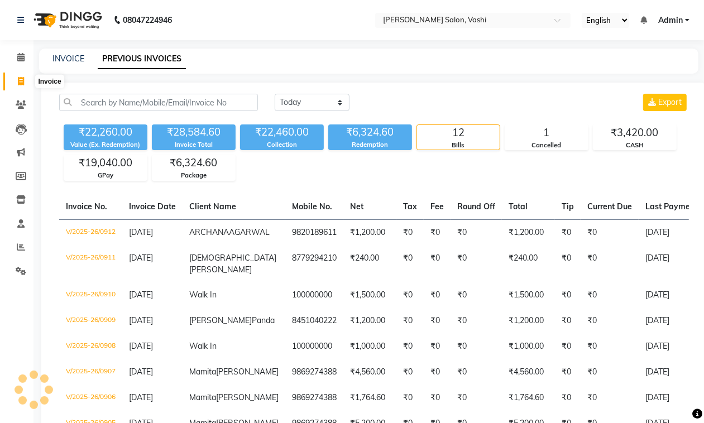
click at [18, 85] on span at bounding box center [21, 81] width 20 height 13
select select "695"
select select "service"
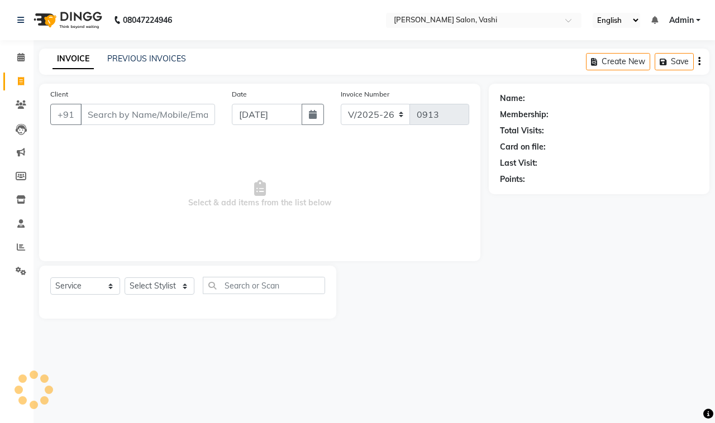
click at [132, 123] on input "Client" at bounding box center [147, 114] width 135 height 21
click at [133, 104] on input "Client" at bounding box center [147, 114] width 135 height 21
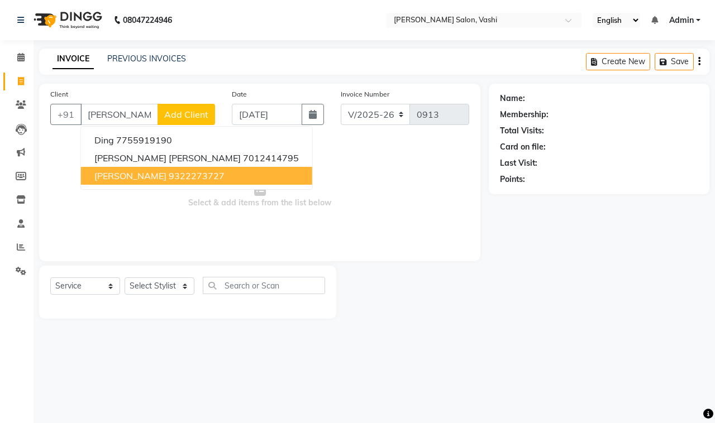
type input "prak"
click at [0, 99] on li "Clients" at bounding box center [17, 105] width 34 height 24
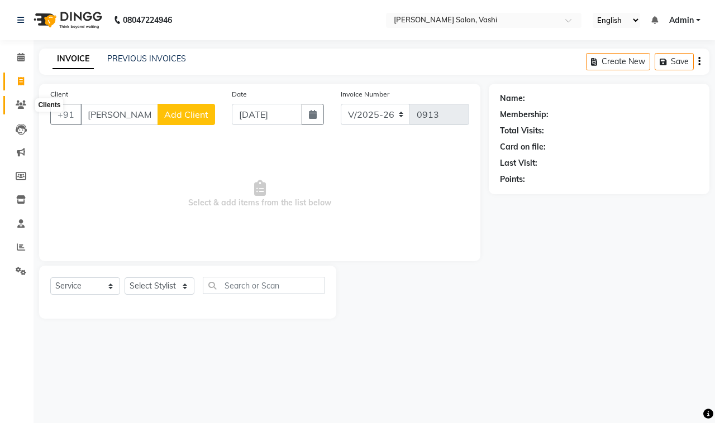
click at [23, 102] on icon at bounding box center [21, 105] width 11 height 8
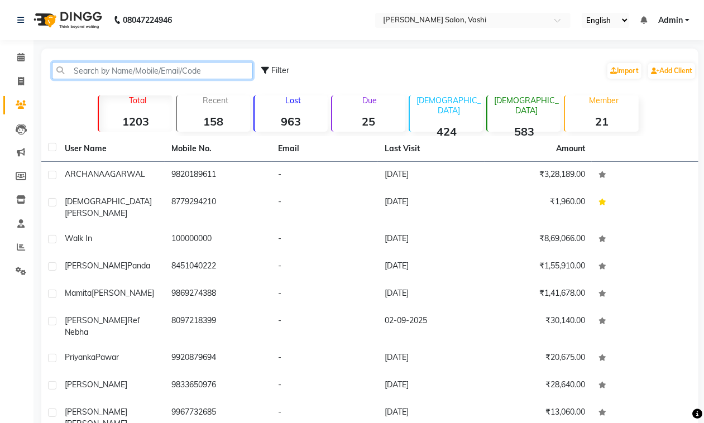
click at [217, 66] on input "text" at bounding box center [152, 70] width 201 height 17
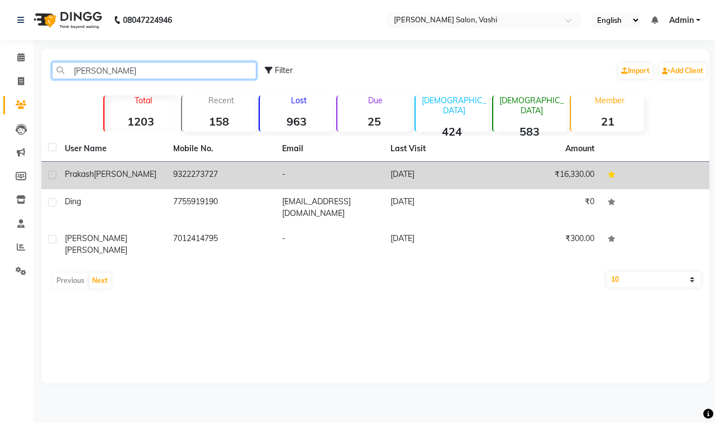
type input "prakas"
click at [193, 171] on td "9322273727" at bounding box center [220, 175] width 108 height 27
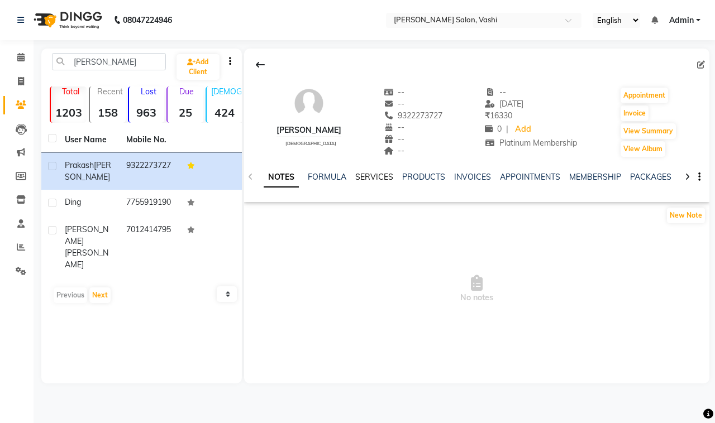
click at [359, 176] on link "SERVICES" at bounding box center [374, 177] width 38 height 10
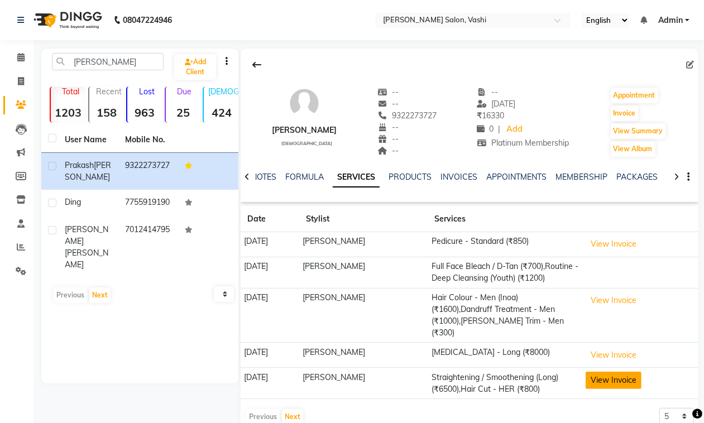
click at [617, 385] on button "View Invoice" at bounding box center [614, 380] width 56 height 17
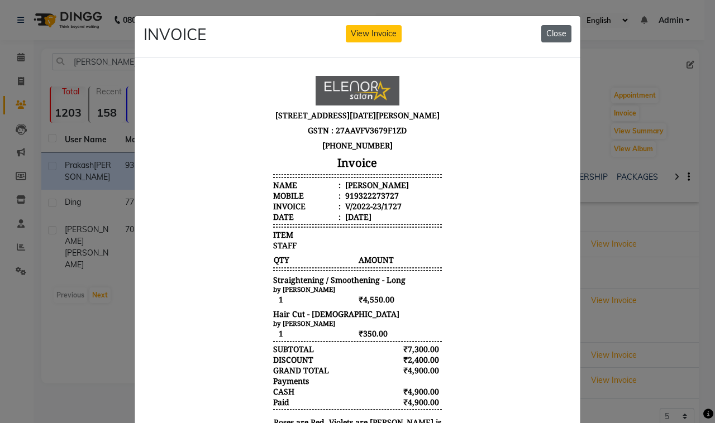
click at [547, 35] on button "Close" at bounding box center [556, 33] width 30 height 17
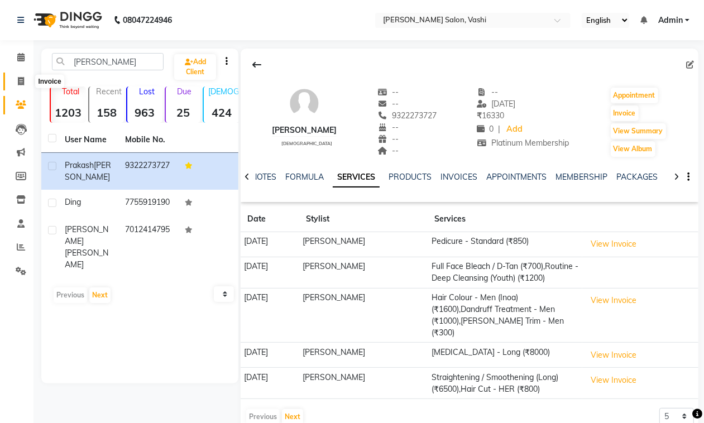
click at [20, 81] on icon at bounding box center [21, 81] width 6 height 8
select select "695"
select select "service"
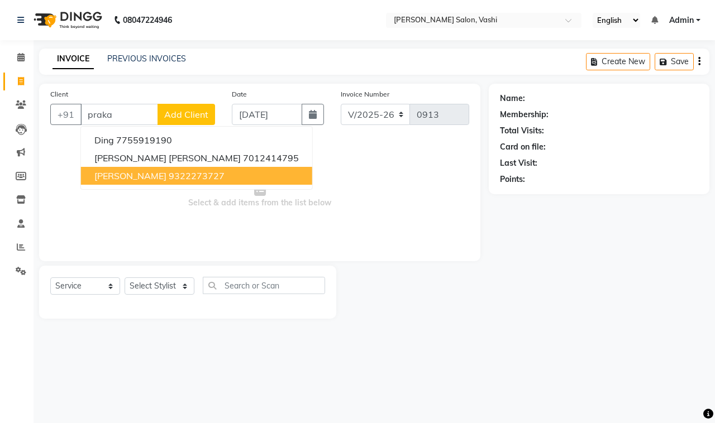
click at [164, 174] on span "[PERSON_NAME]" at bounding box center [130, 175] width 72 height 11
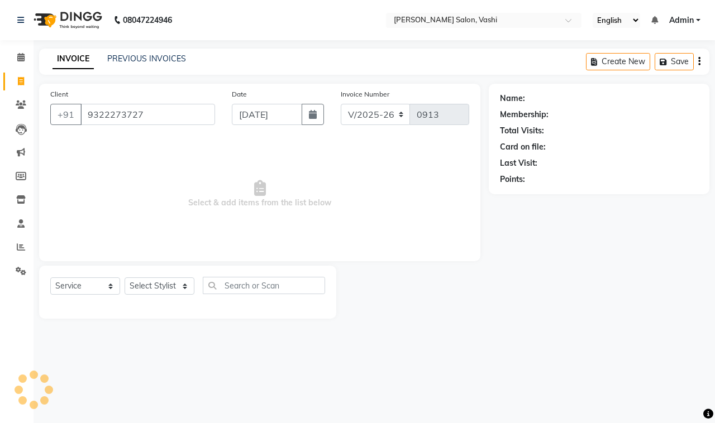
type input "9322273727"
select select "1: Object"
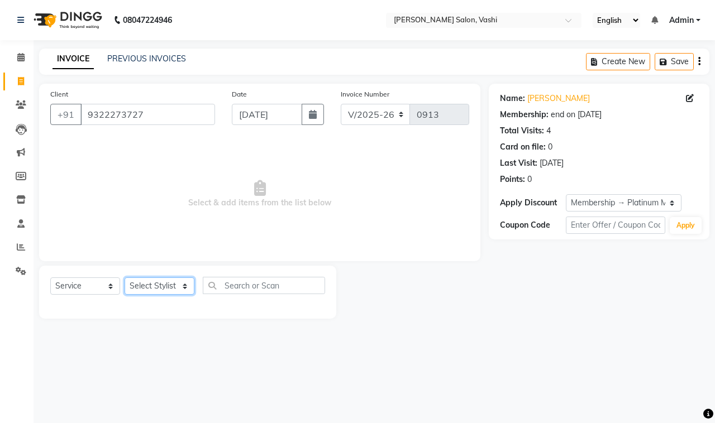
click at [169, 290] on select "Select Stylist DC Dipika Freelancer Hasan Rehan Salmani Vinith Zoya Shaikh" at bounding box center [160, 286] width 70 height 17
select select "10481"
click at [125, 278] on select "Select Stylist DC Dipika Freelancer Hasan Rehan Salmani Vinith Zoya Shaikh" at bounding box center [160, 286] width 70 height 17
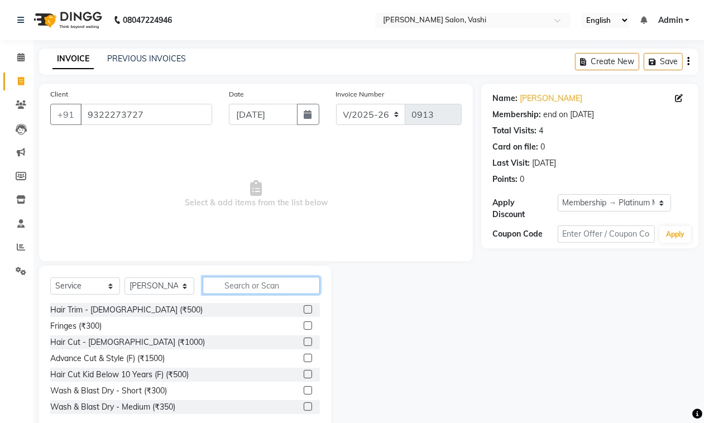
click at [257, 289] on input "text" at bounding box center [261, 285] width 117 height 17
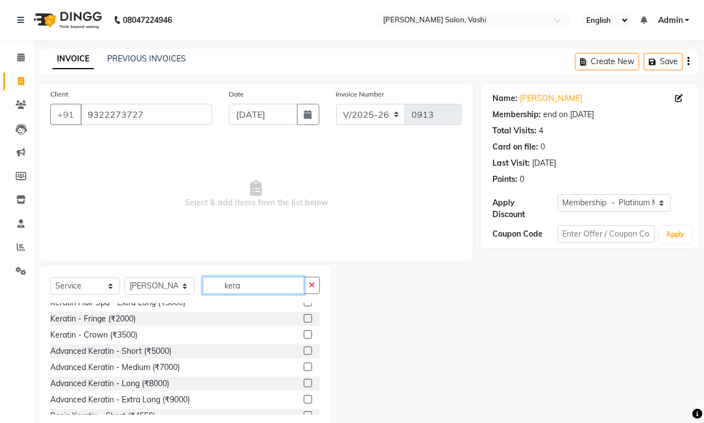
scroll to position [58, 0]
type input "kera"
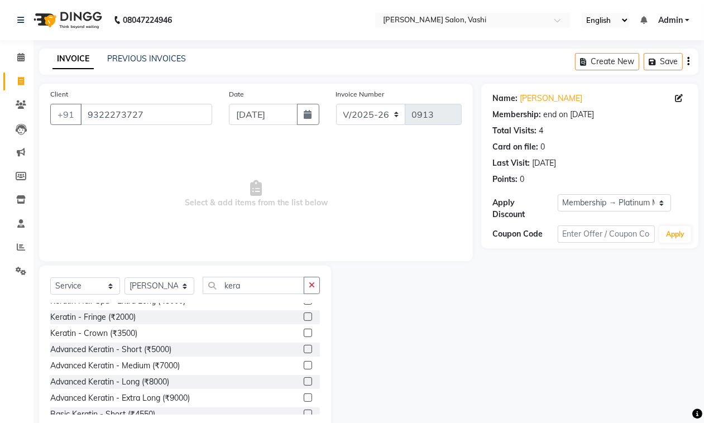
click at [304, 364] on label at bounding box center [308, 365] width 8 height 8
click at [304, 364] on input "checkbox" at bounding box center [307, 365] width 7 height 7
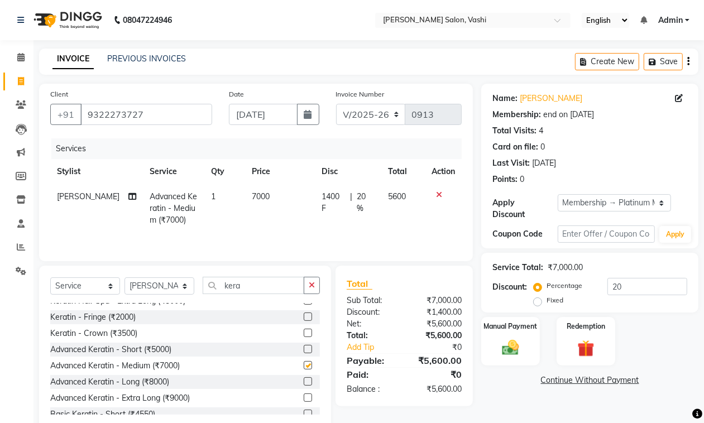
checkbox input "false"
click at [254, 194] on span "7000" at bounding box center [261, 197] width 18 height 10
select select "10481"
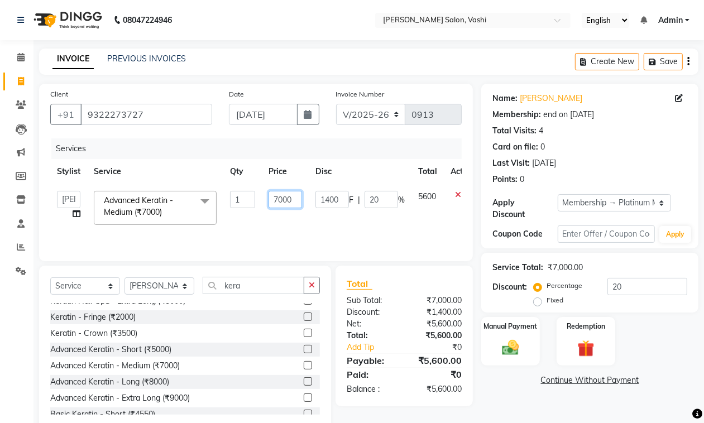
drag, startPoint x: 273, startPoint y: 200, endPoint x: 302, endPoint y: 200, distance: 29.0
click at [302, 200] on input "7000" at bounding box center [286, 199] width 34 height 17
type input "5500"
click at [512, 348] on img at bounding box center [510, 348] width 28 height 20
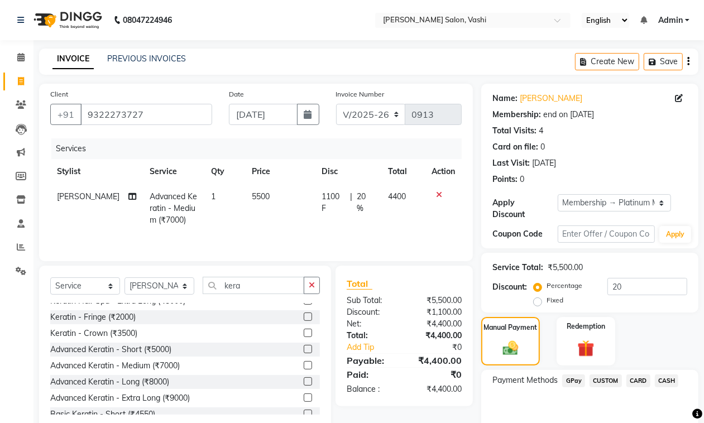
click at [673, 377] on span "CASH" at bounding box center [667, 381] width 24 height 13
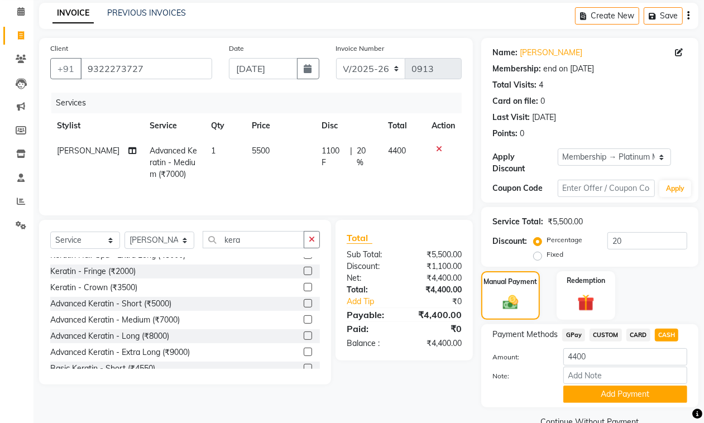
scroll to position [68, 0]
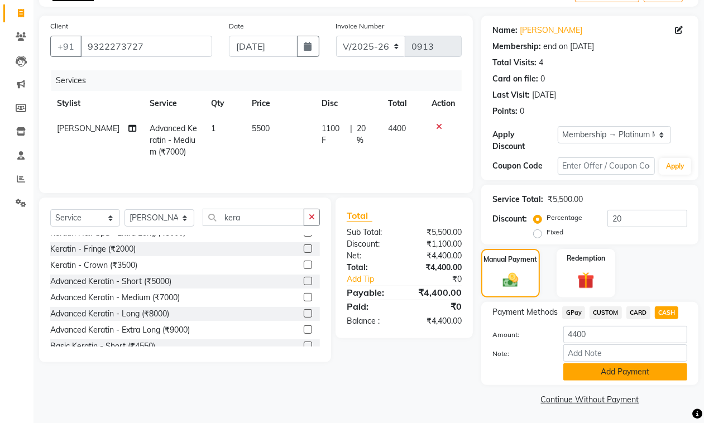
click at [633, 367] on button "Add Payment" at bounding box center [625, 372] width 124 height 17
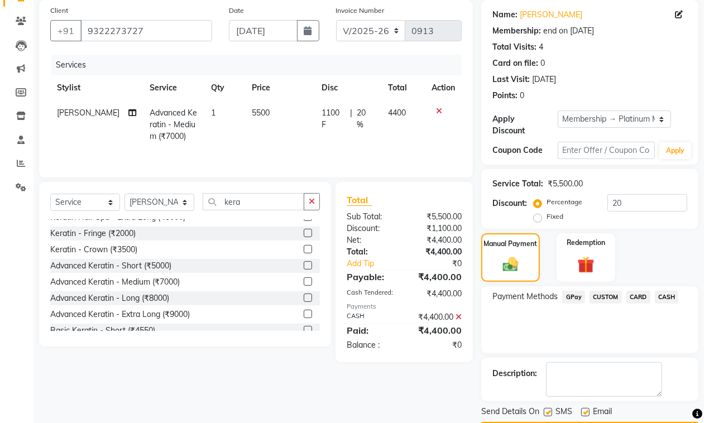
scroll to position [116, 0]
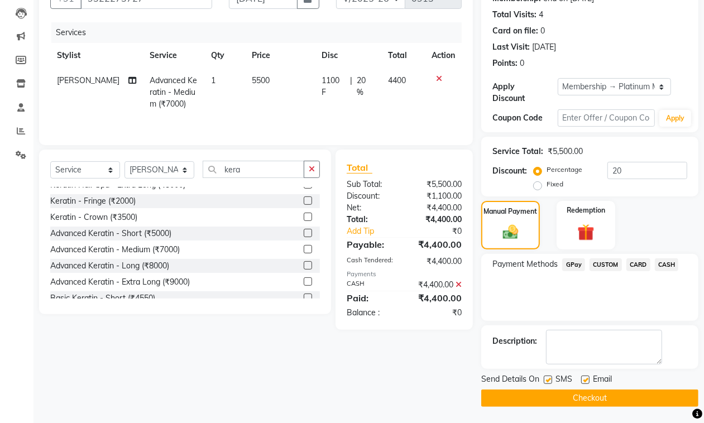
drag, startPoint x: 548, startPoint y: 381, endPoint x: 580, endPoint y: 375, distance: 31.8
click at [549, 381] on label at bounding box center [548, 380] width 8 height 8
click at [549, 381] on input "checkbox" at bounding box center [547, 380] width 7 height 7
checkbox input "false"
click at [582, 376] on label at bounding box center [585, 380] width 8 height 8
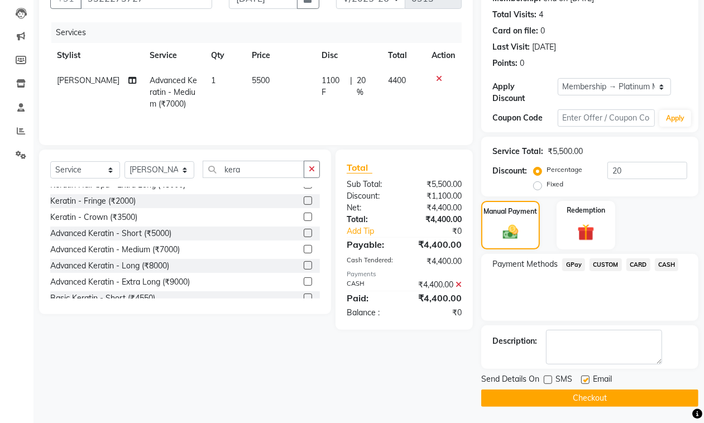
click at [582, 377] on input "checkbox" at bounding box center [584, 380] width 7 height 7
checkbox input "false"
click at [580, 402] on button "Checkout" at bounding box center [589, 398] width 217 height 17
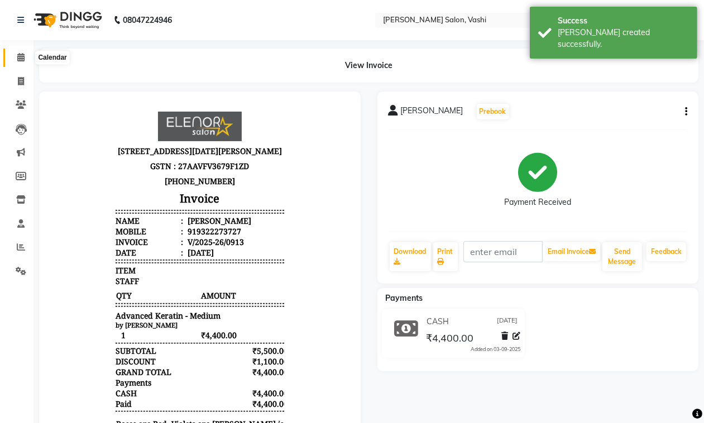
click at [21, 55] on icon at bounding box center [20, 57] width 7 height 8
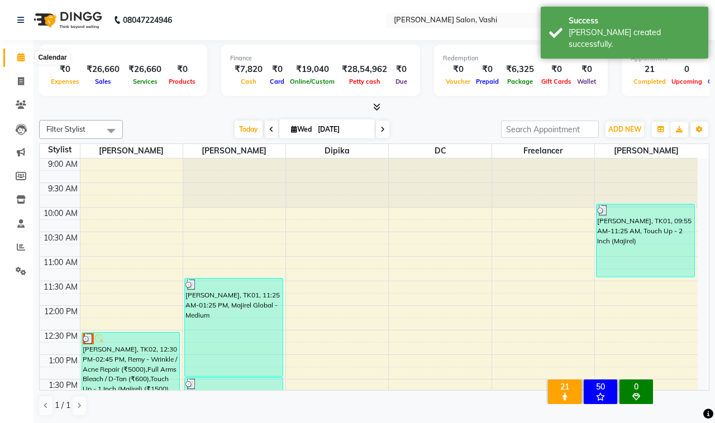
click at [20, 58] on icon at bounding box center [20, 57] width 7 height 8
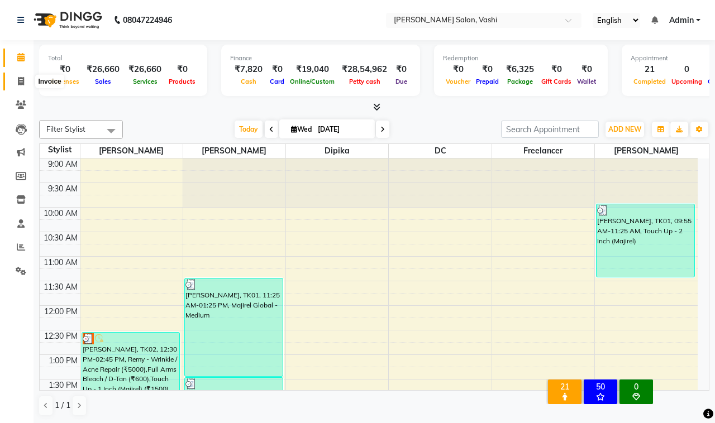
click at [18, 82] on icon at bounding box center [21, 81] width 6 height 8
select select "695"
select select "service"
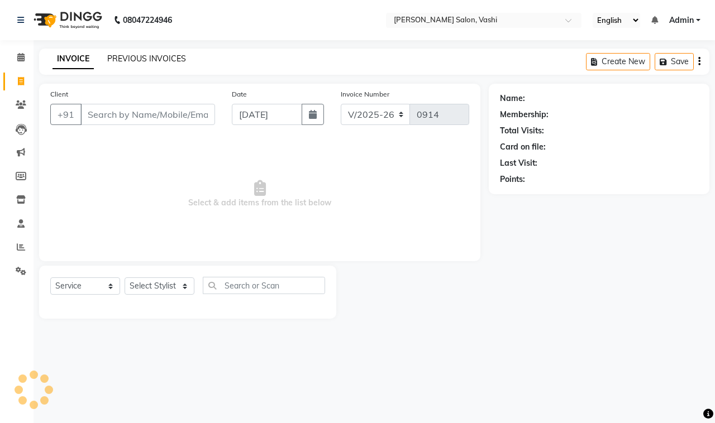
click at [160, 63] on link "PREVIOUS INVOICES" at bounding box center [146, 59] width 79 height 10
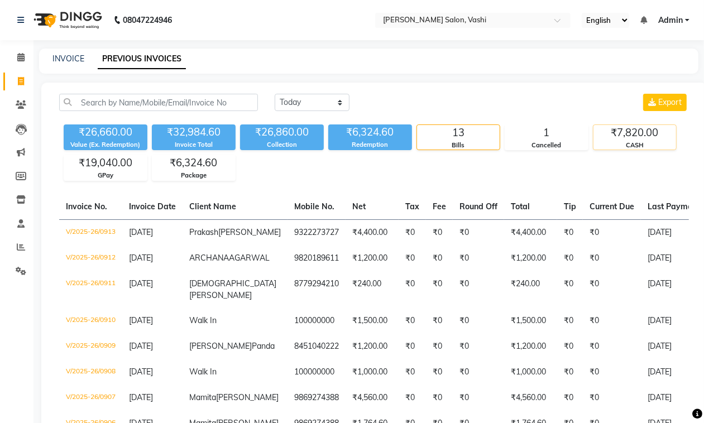
click at [637, 135] on div "₹7,820.00" at bounding box center [635, 133] width 83 height 16
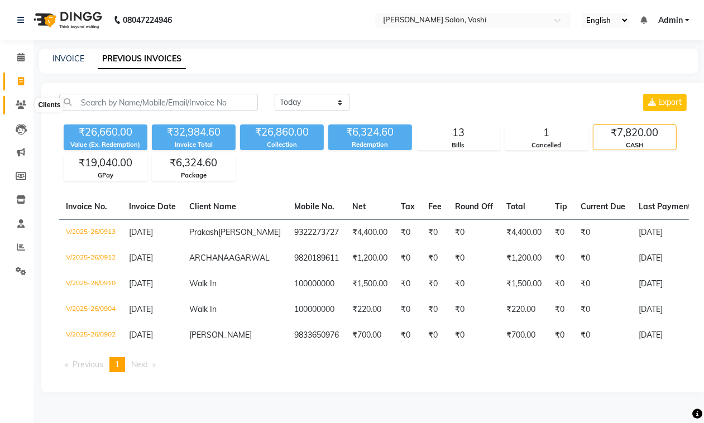
click at [26, 105] on icon at bounding box center [21, 105] width 11 height 8
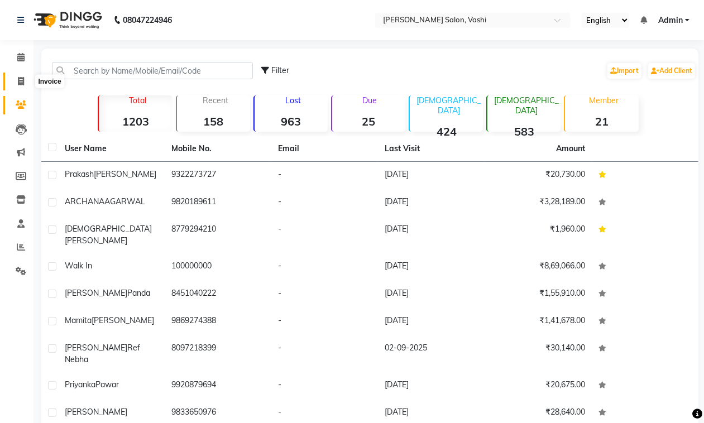
click at [15, 80] on span at bounding box center [21, 81] width 20 height 13
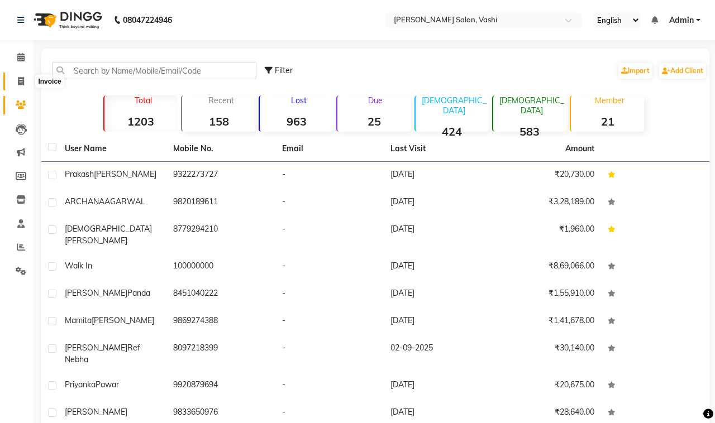
select select "695"
select select "service"
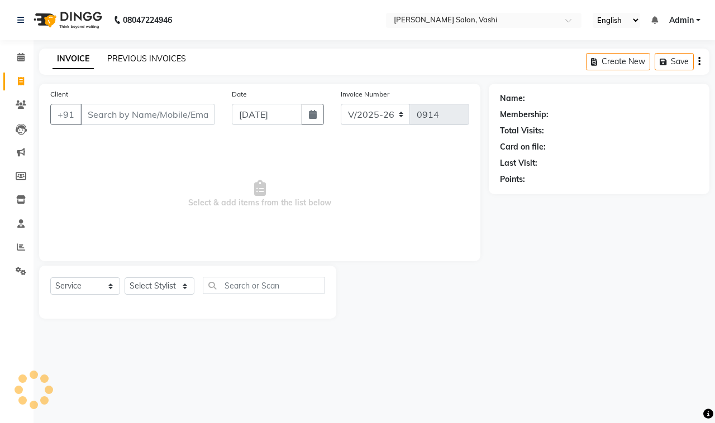
click at [146, 54] on link "PREVIOUS INVOICES" at bounding box center [146, 59] width 79 height 10
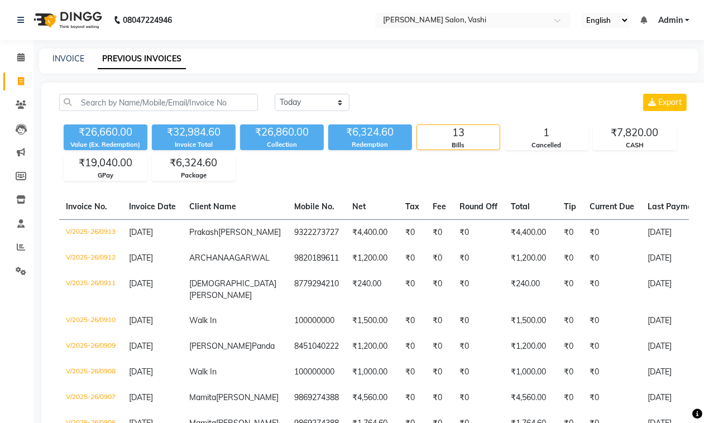
click at [634, 152] on div "₹26,660.00 Value (Ex. Redemption) ₹32,984.60 Invoice Total ₹26,860.00 Collectio…" at bounding box center [374, 150] width 630 height 61
click at [635, 146] on div "CASH" at bounding box center [635, 145] width 83 height 9
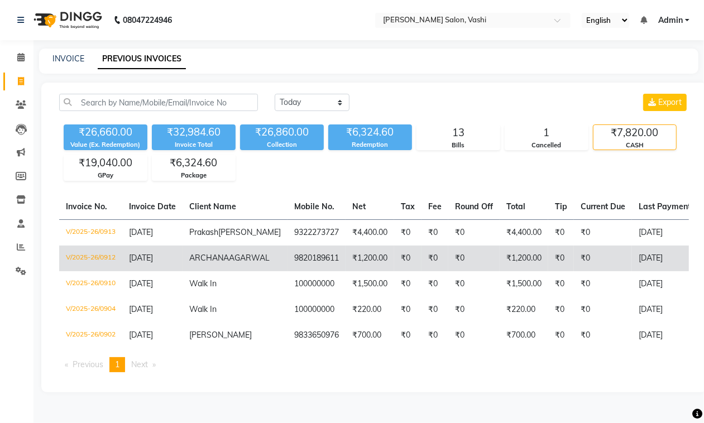
click at [448, 269] on td "₹0" at bounding box center [473, 259] width 51 height 26
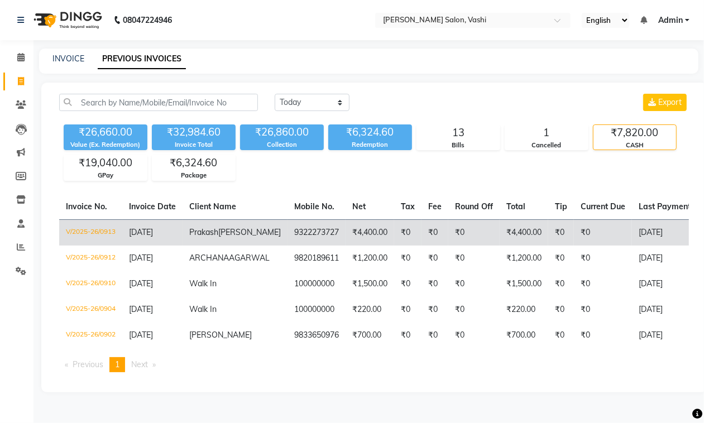
click at [346, 233] on td "₹4,400.00" at bounding box center [370, 232] width 49 height 26
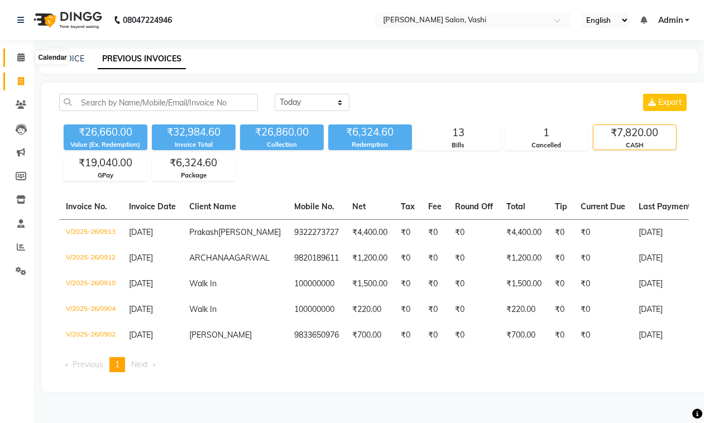
drag, startPoint x: 17, startPoint y: 51, endPoint x: 21, endPoint y: 80, distance: 28.7
click at [17, 54] on span at bounding box center [21, 57] width 20 height 13
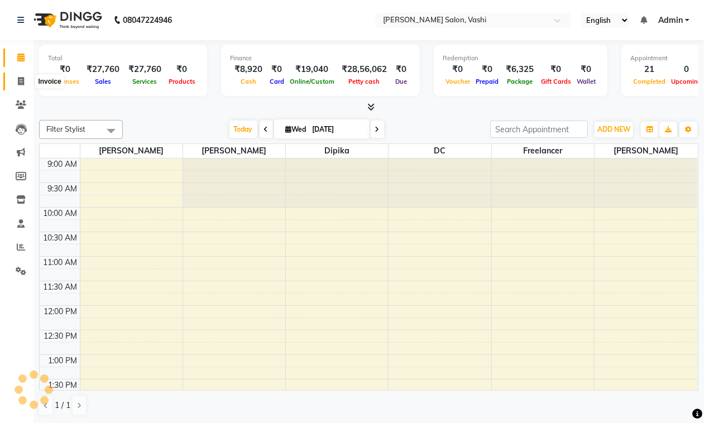
click at [21, 80] on icon at bounding box center [21, 81] width 6 height 8
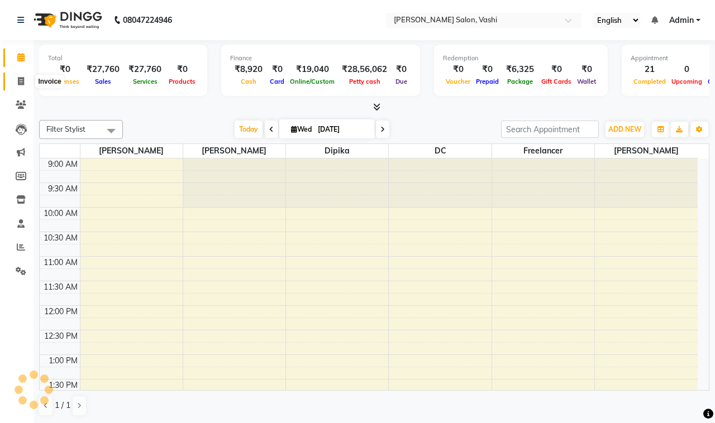
select select "service"
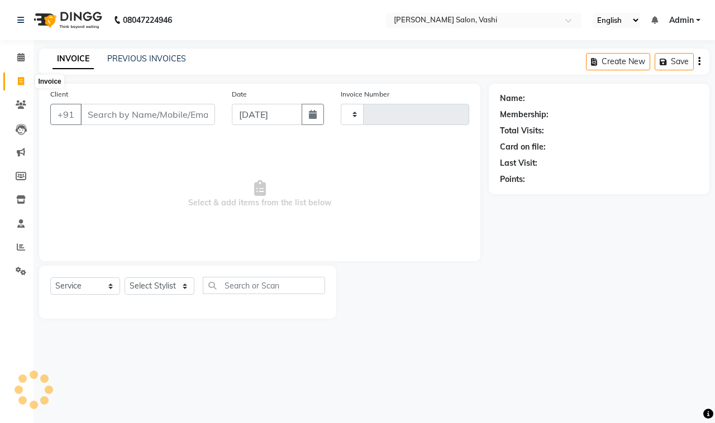
type input "0914"
select select "695"
click at [150, 58] on link "PREVIOUS INVOICES" at bounding box center [146, 59] width 79 height 10
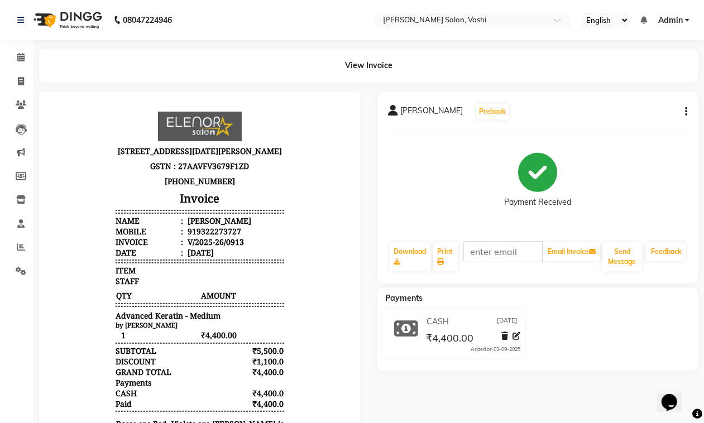
click at [686, 112] on icon "button" at bounding box center [686, 112] width 2 height 1
click at [606, 126] on div "Edit Invoice" at bounding box center [630, 126] width 77 height 14
select select "service"
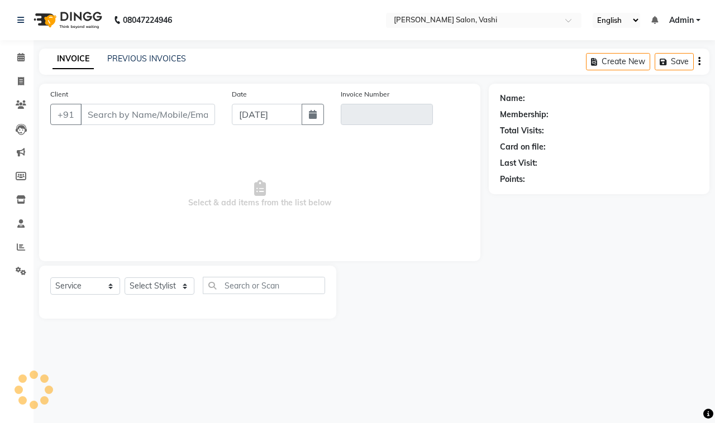
type input "9322273727"
type input "V/2025-26/0913"
select select "select"
select select "1: Object"
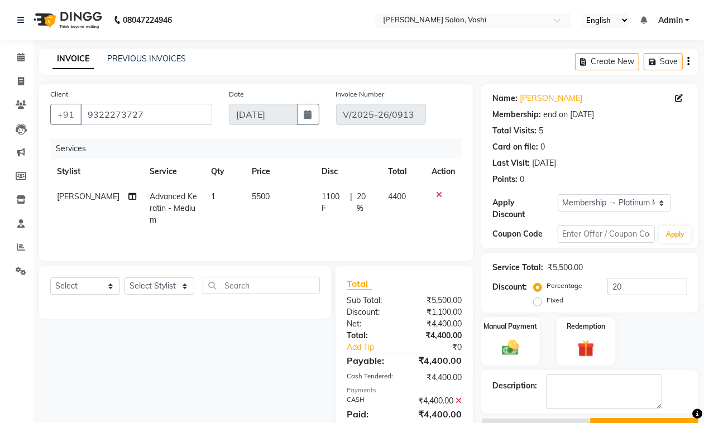
click at [360, 196] on span "20 %" at bounding box center [366, 202] width 18 height 23
select select "10481"
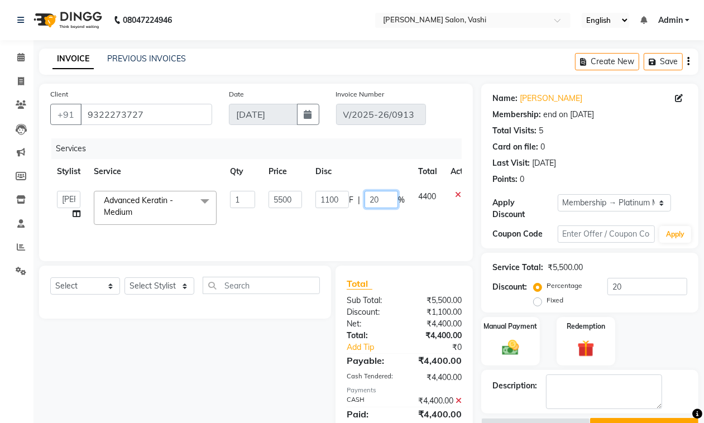
drag, startPoint x: 367, startPoint y: 199, endPoint x: 384, endPoint y: 200, distance: 16.8
click at [384, 200] on input "20" at bounding box center [382, 199] width 34 height 17
type input "0"
click at [518, 358] on div "Manual Payment" at bounding box center [510, 341] width 61 height 51
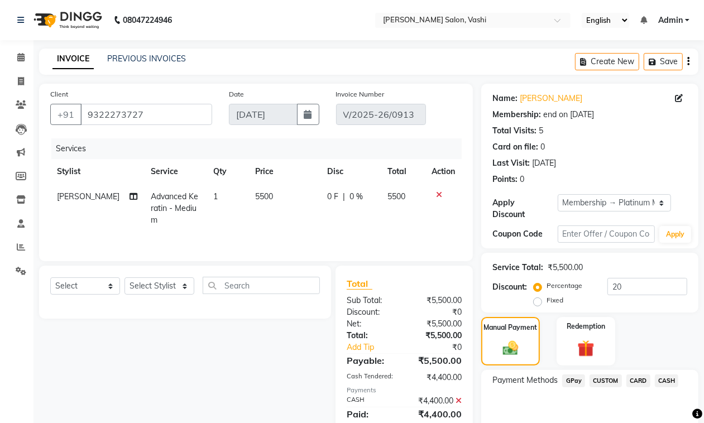
click at [475, 400] on div "Total Sub Total: ₹5,500.00 Discount: ₹0 Net: ₹5,500.00 Total: ₹5,500.00 Add Tip…" at bounding box center [406, 356] width 150 height 180
click at [457, 401] on icon at bounding box center [459, 401] width 6 height 8
click at [667, 379] on span "CASH" at bounding box center [667, 381] width 24 height 13
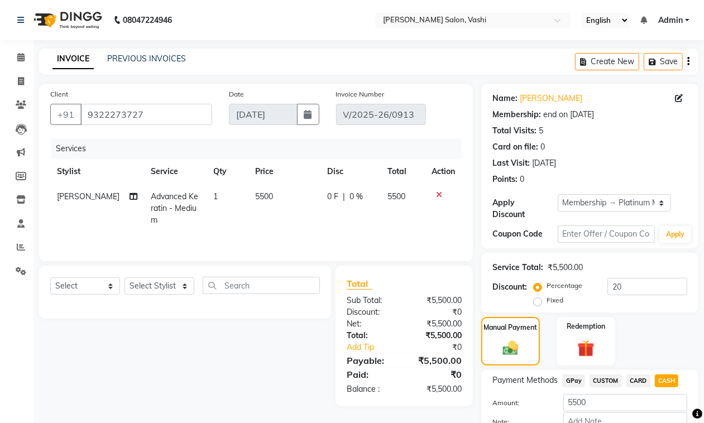
scroll to position [68, 0]
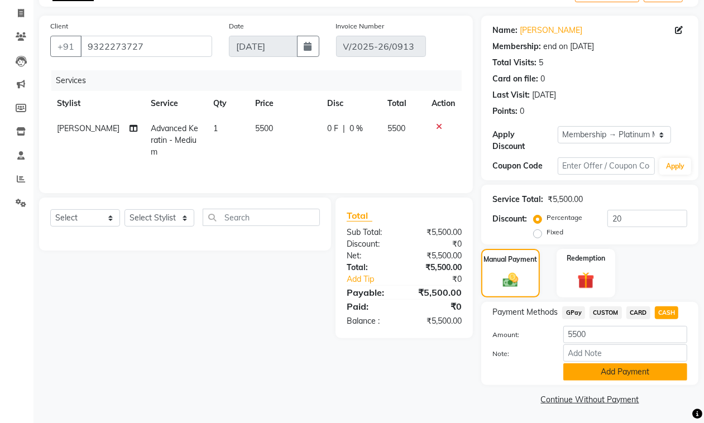
click at [618, 364] on button "Add Payment" at bounding box center [625, 372] width 124 height 17
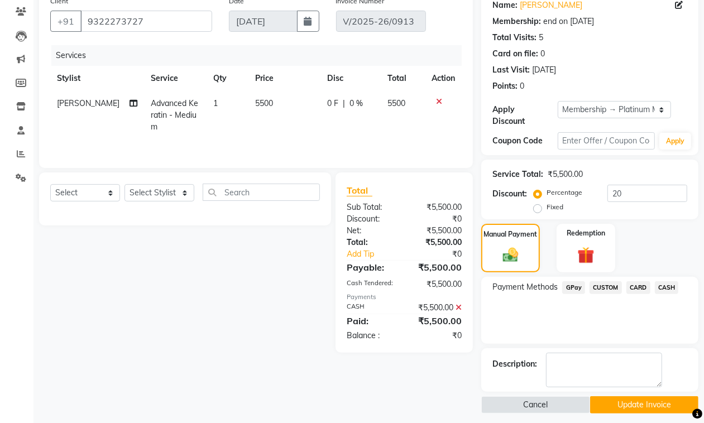
scroll to position [101, 0]
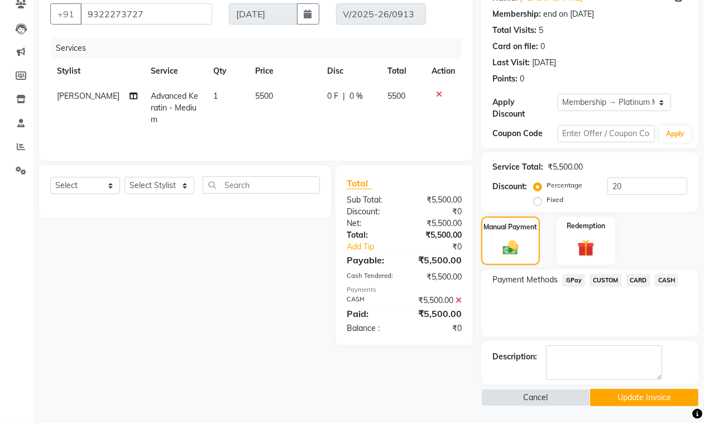
click at [624, 394] on button "Update Invoice" at bounding box center [644, 397] width 108 height 17
